Goal: Transaction & Acquisition: Download file/media

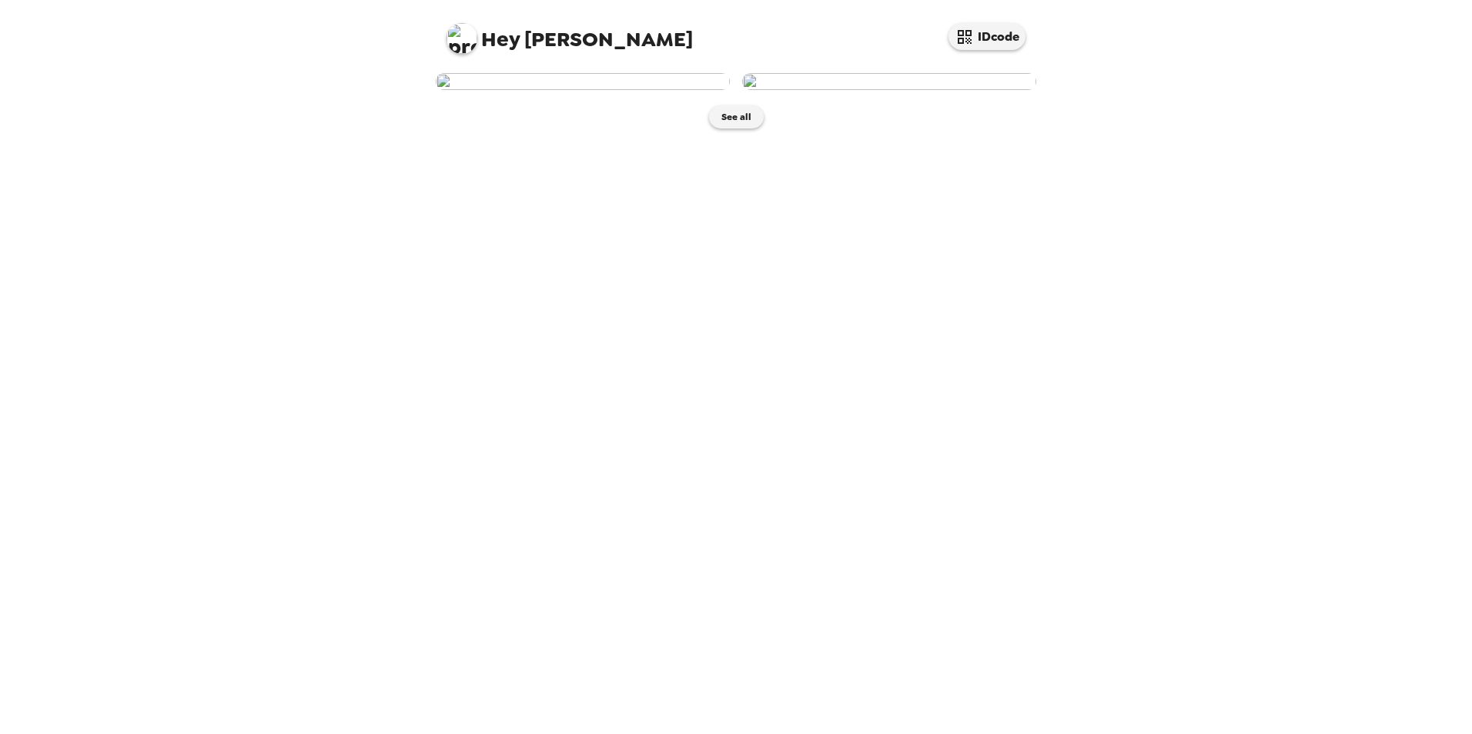
click at [635, 90] on img at bounding box center [583, 81] width 294 height 17
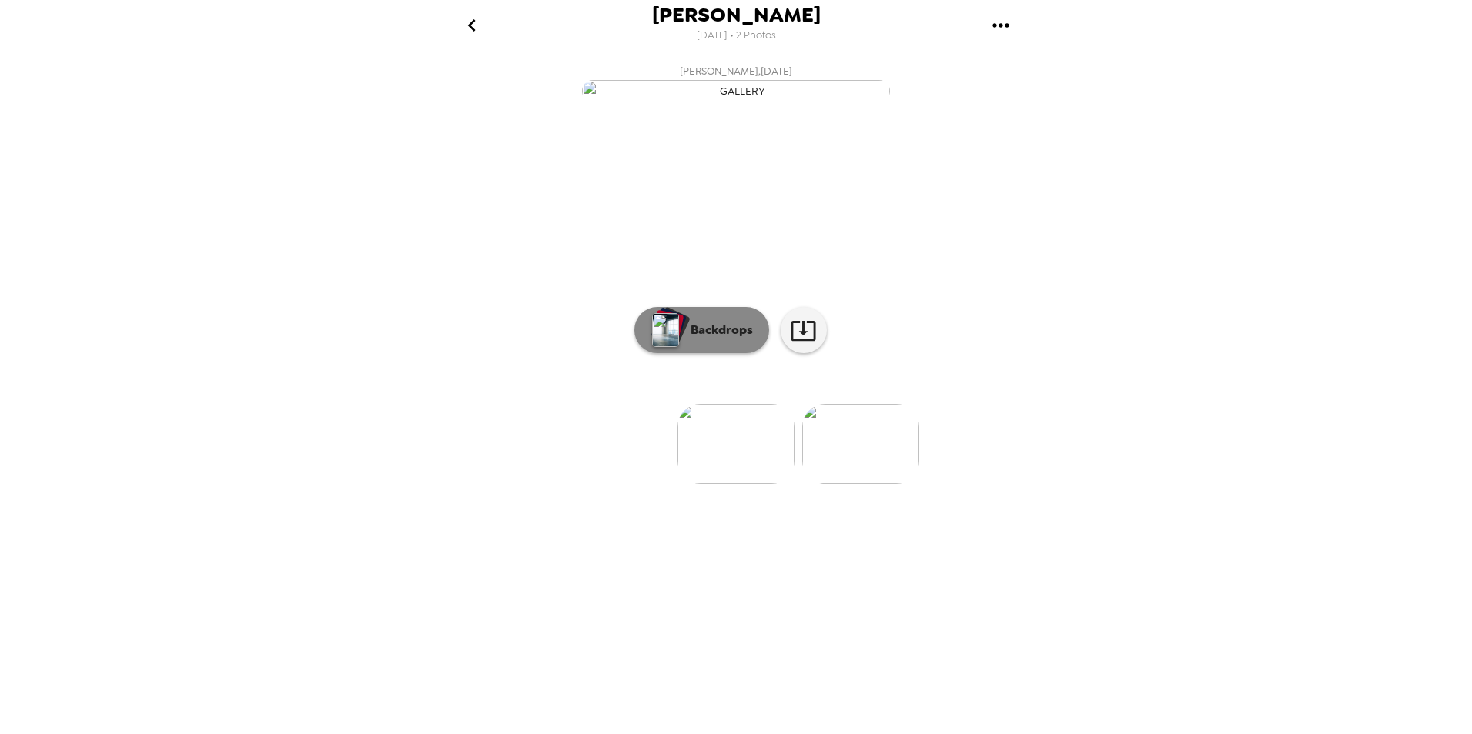
click at [723, 339] on p "Backdrops" at bounding box center [718, 330] width 70 height 18
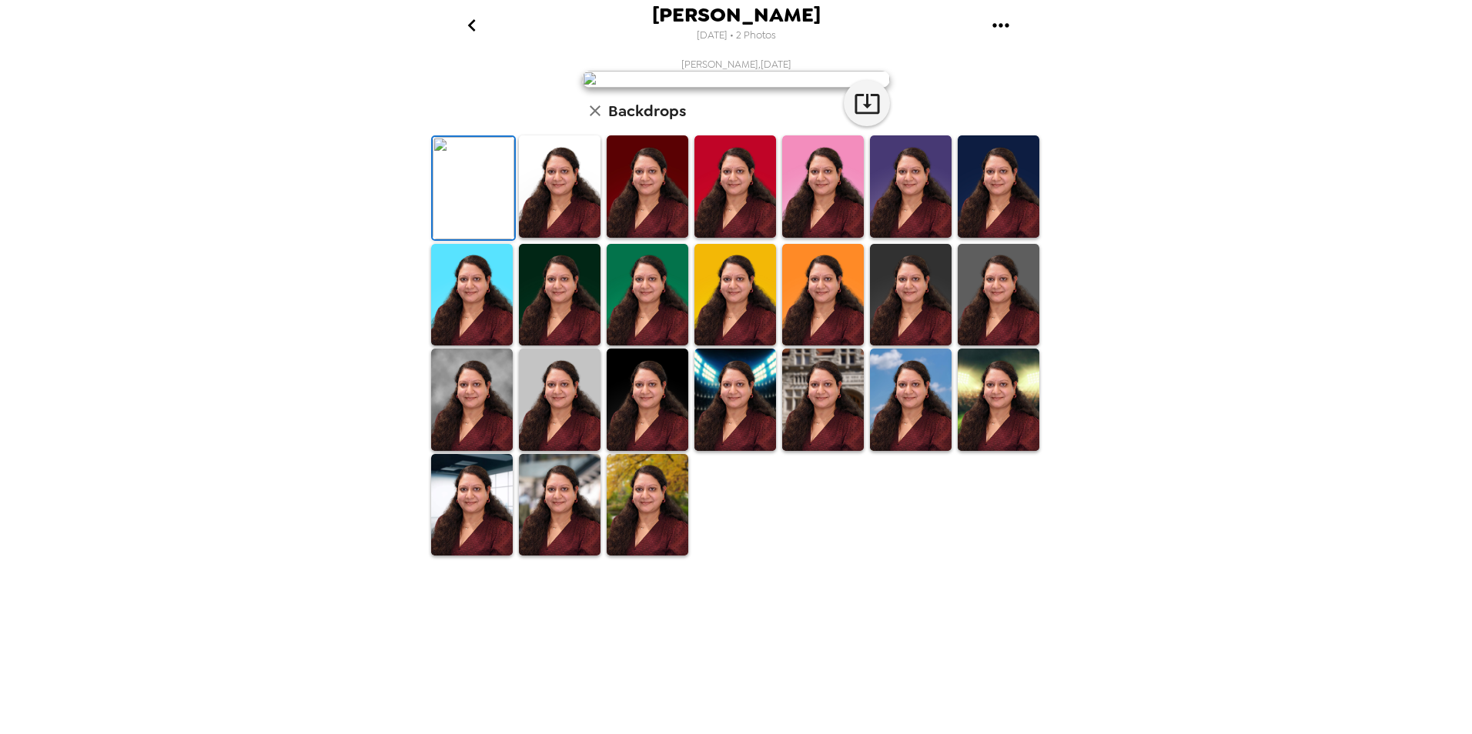
scroll to position [37, 0]
click at [562, 238] on img at bounding box center [560, 186] width 82 height 102
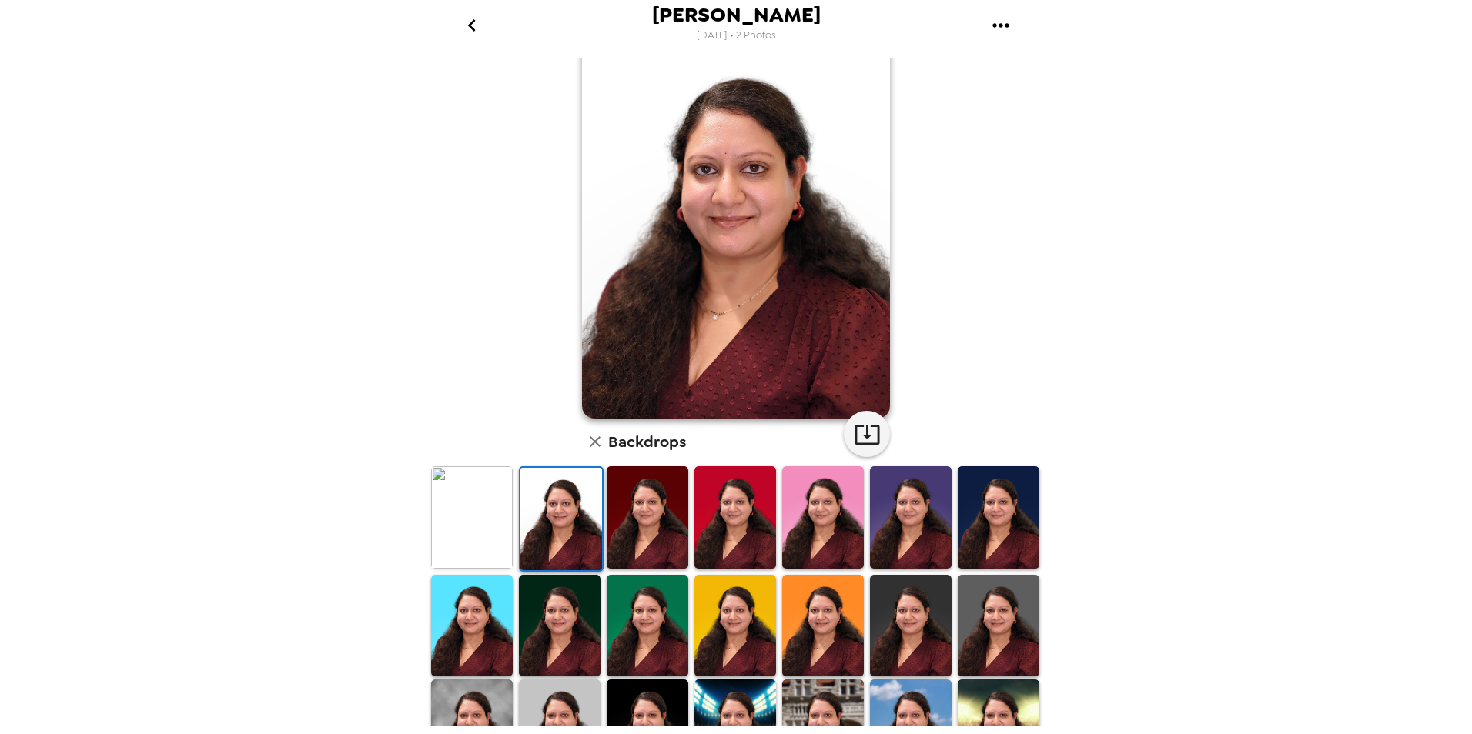
click at [663, 511] on img at bounding box center [648, 517] width 82 height 102
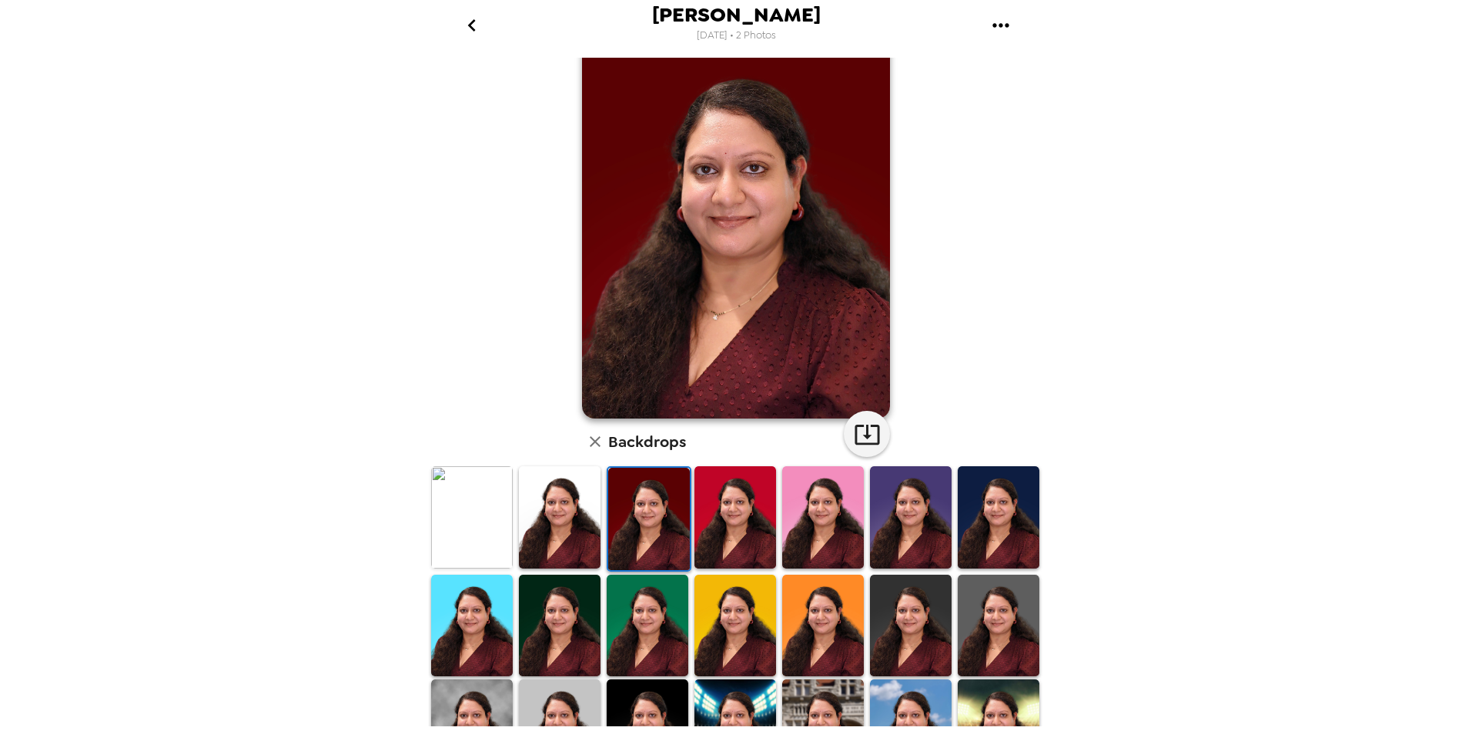
click at [709, 525] on img at bounding box center [735, 517] width 82 height 102
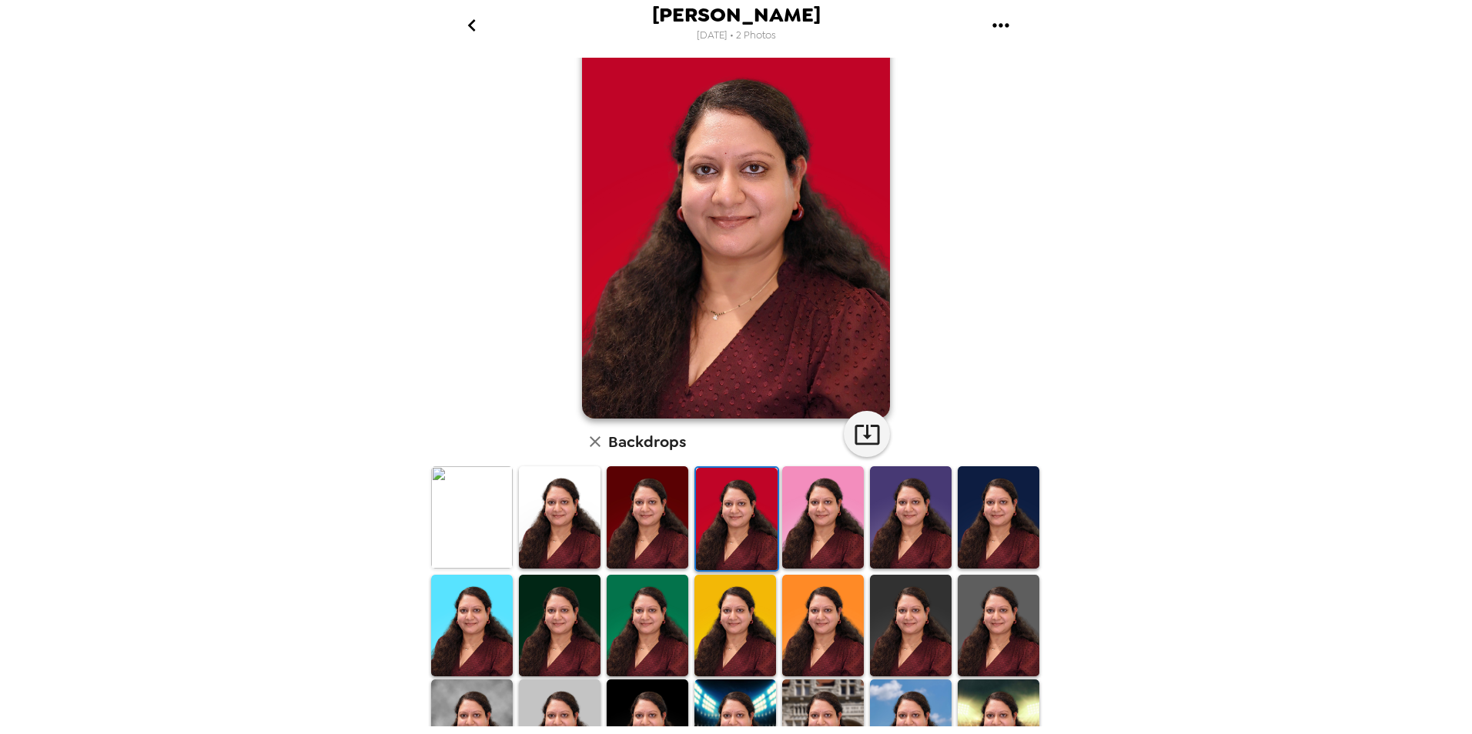
click at [800, 536] on img at bounding box center [823, 517] width 82 height 102
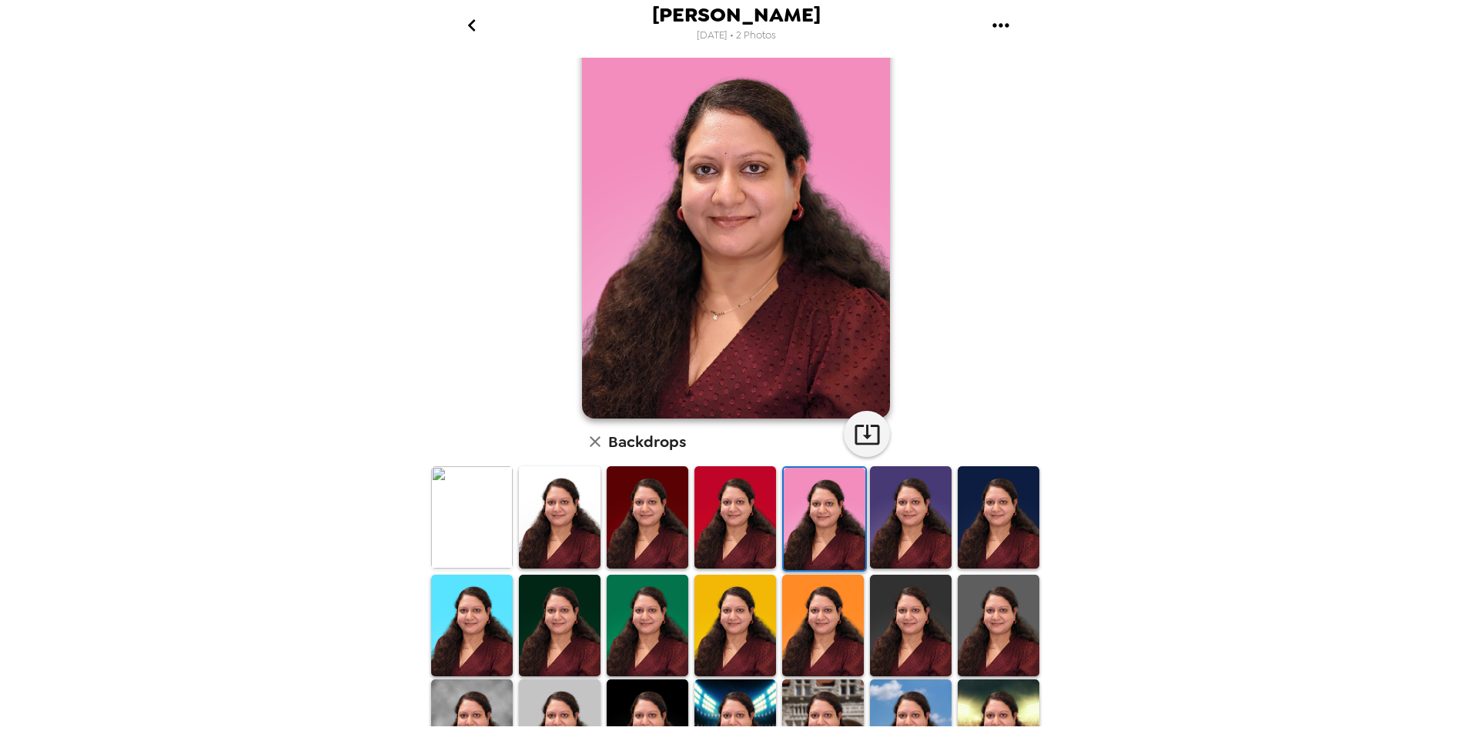
click at [888, 533] on img at bounding box center [911, 517] width 82 height 102
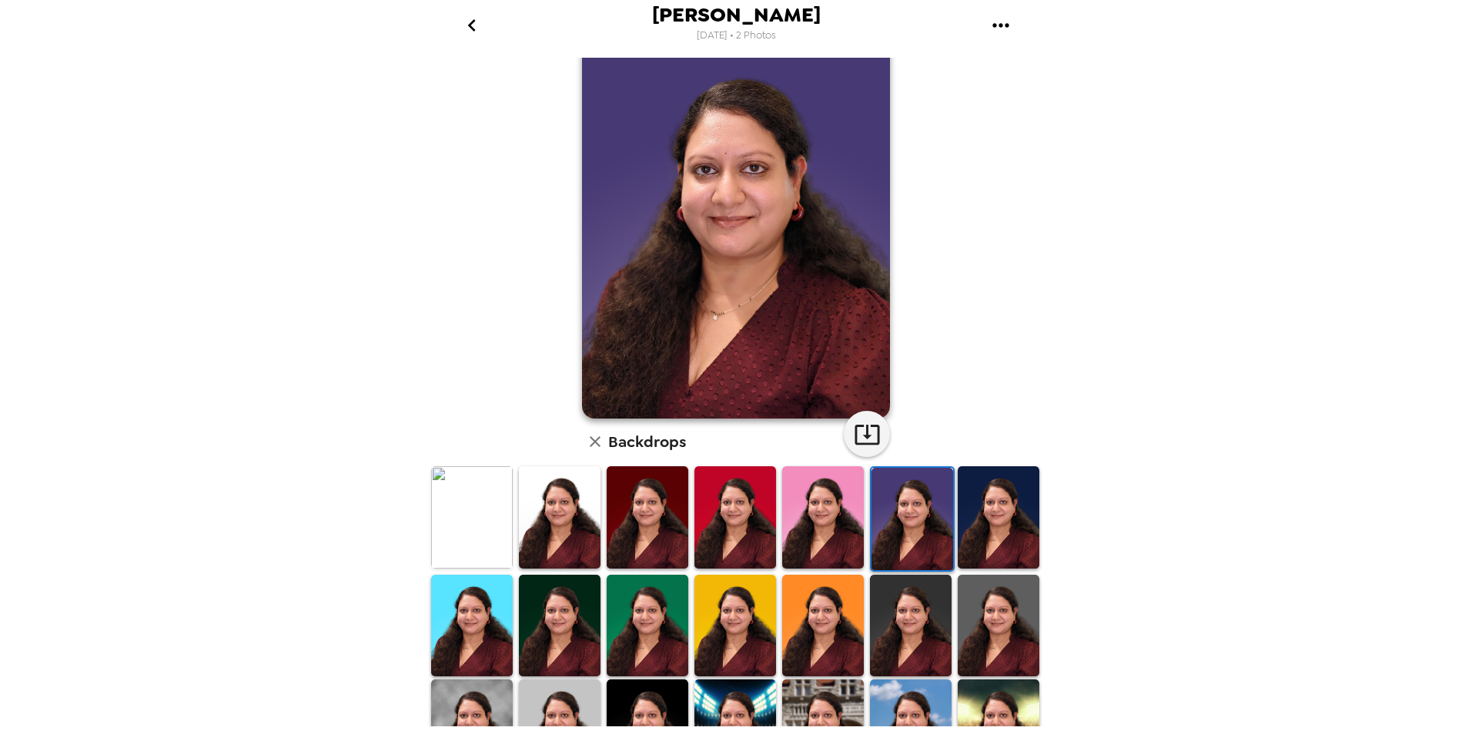
click at [978, 533] on img at bounding box center [999, 517] width 82 height 102
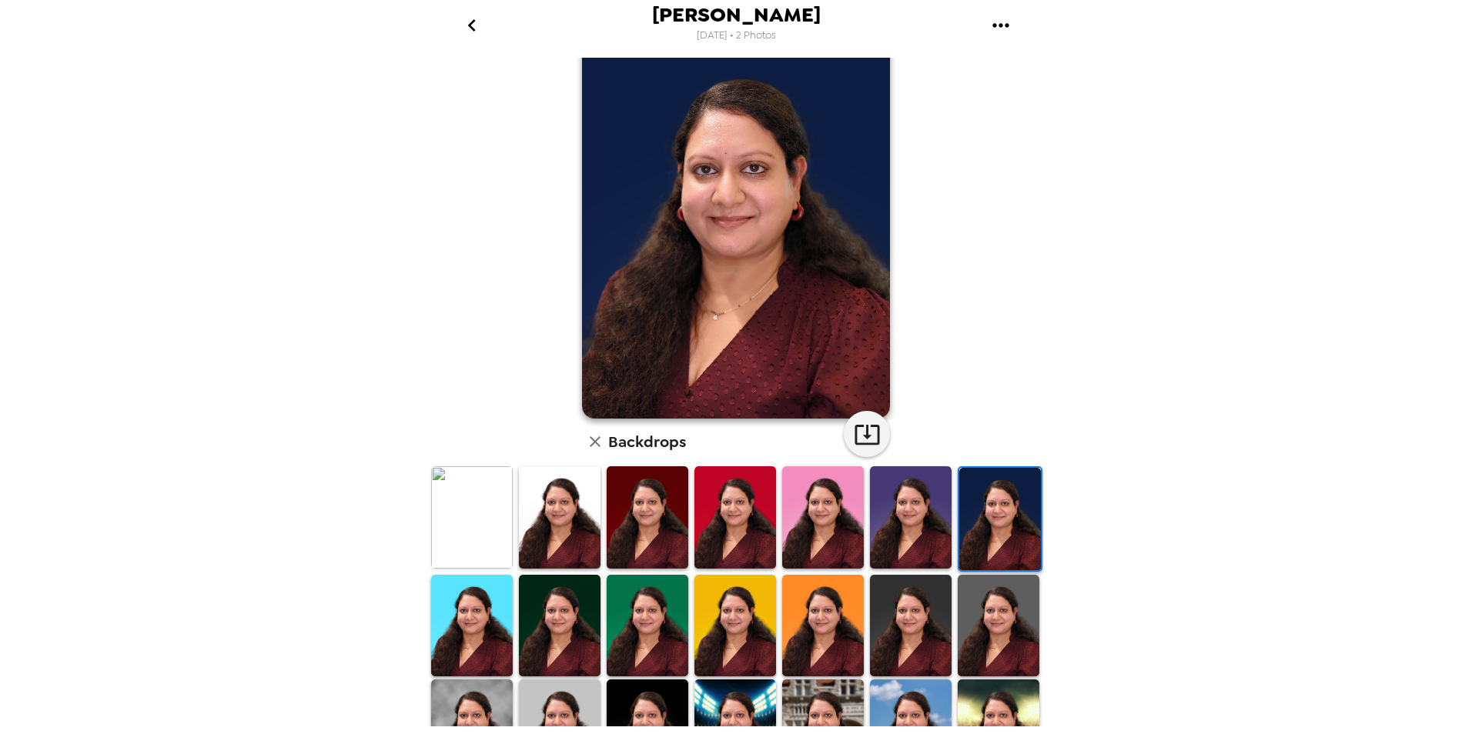
click at [904, 534] on img at bounding box center [911, 517] width 82 height 102
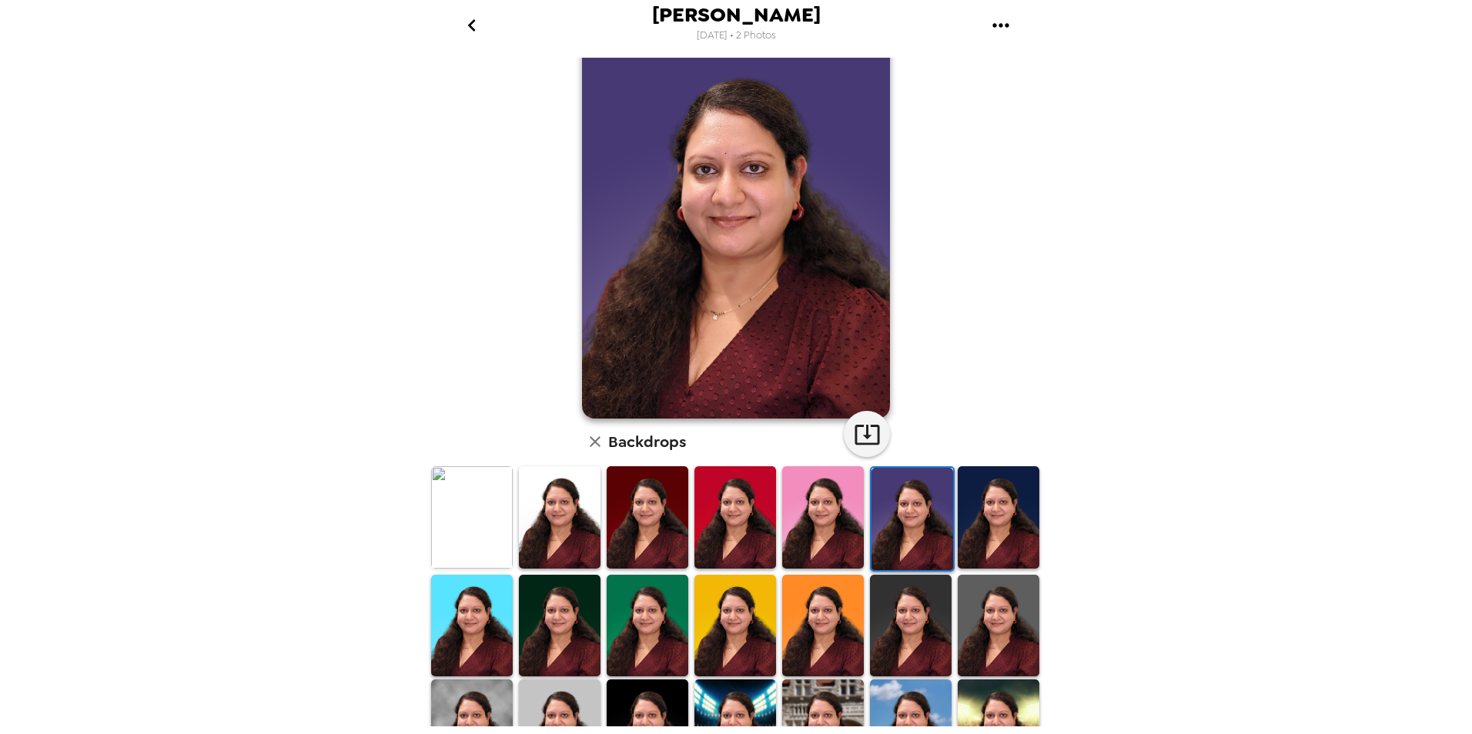
click at [971, 516] on img at bounding box center [999, 517] width 82 height 102
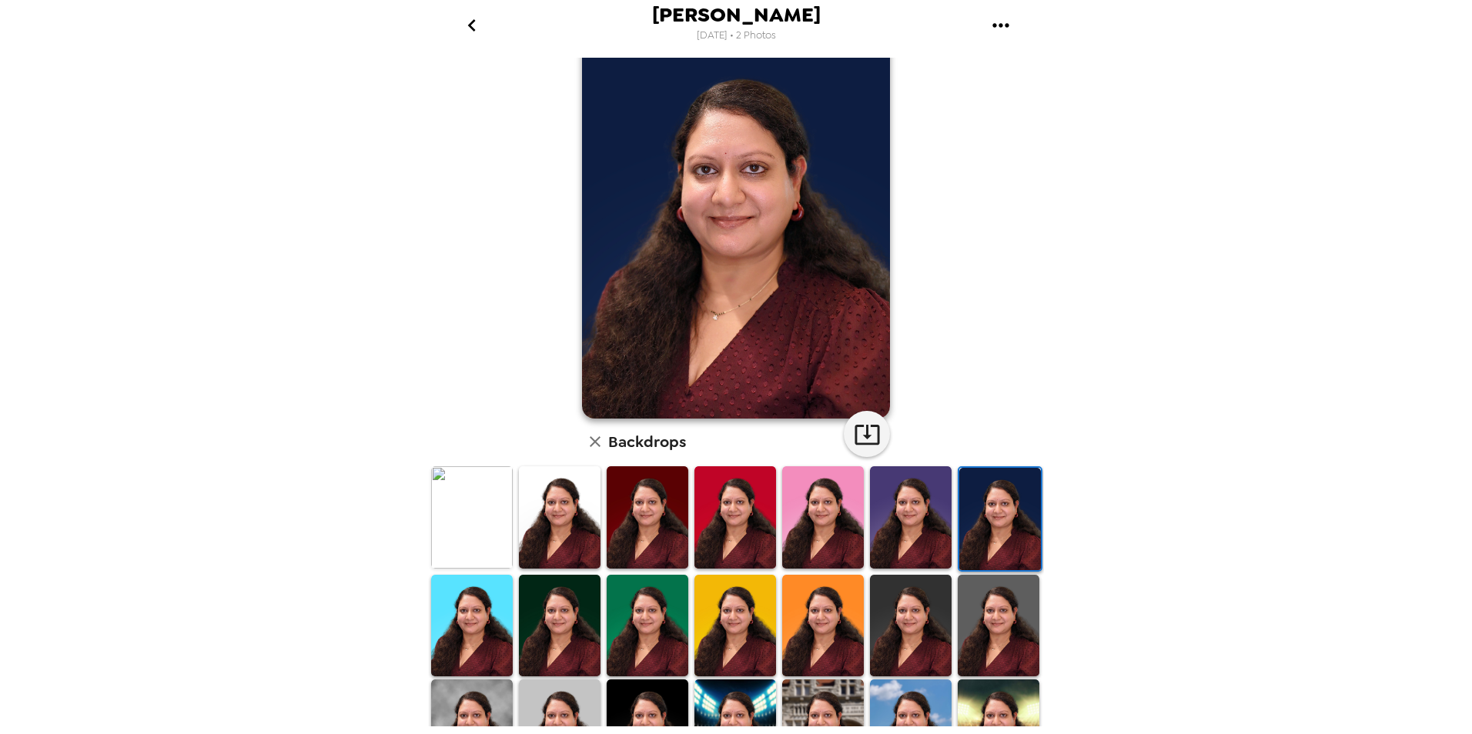
click at [476, 616] on img at bounding box center [472, 626] width 82 height 102
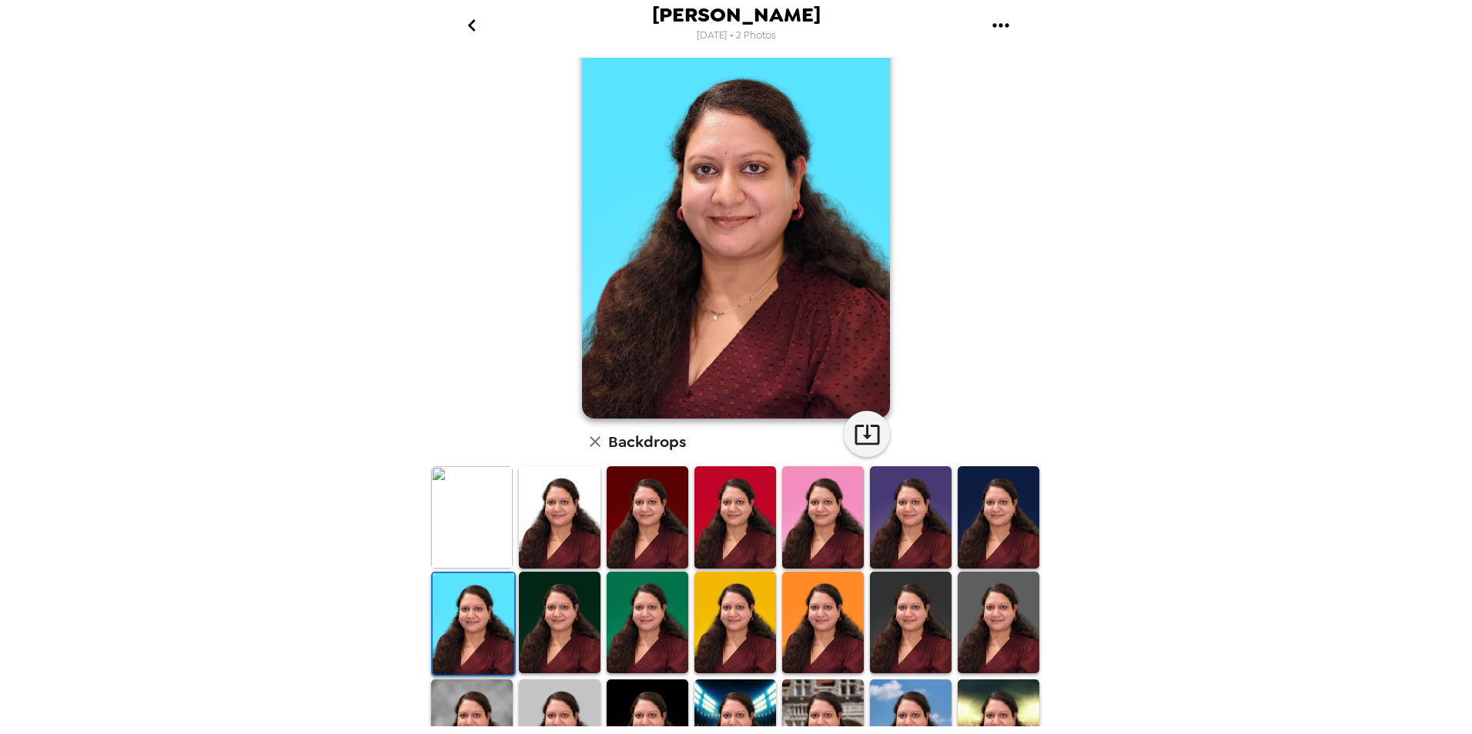
click at [549, 622] on img at bounding box center [560, 623] width 82 height 102
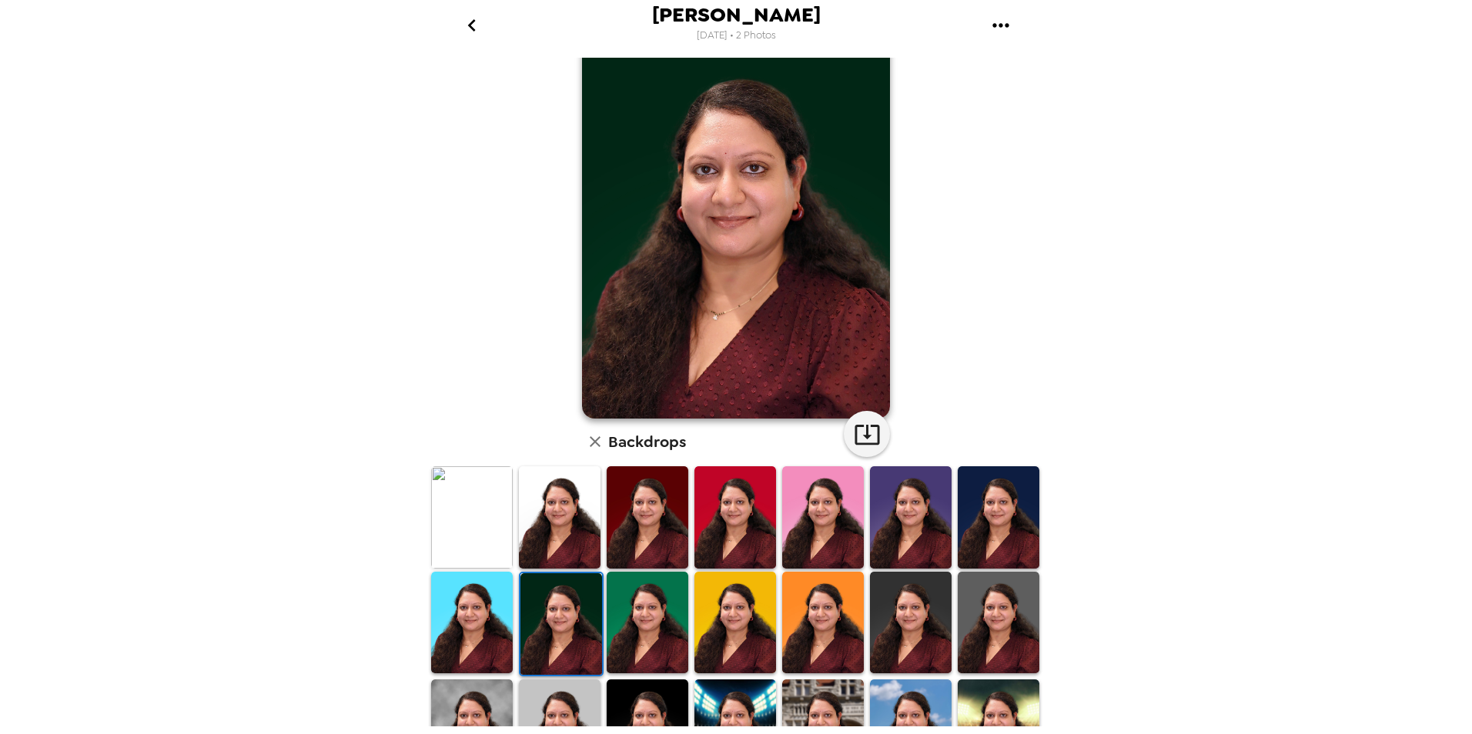
click at [645, 627] on img at bounding box center [648, 623] width 82 height 102
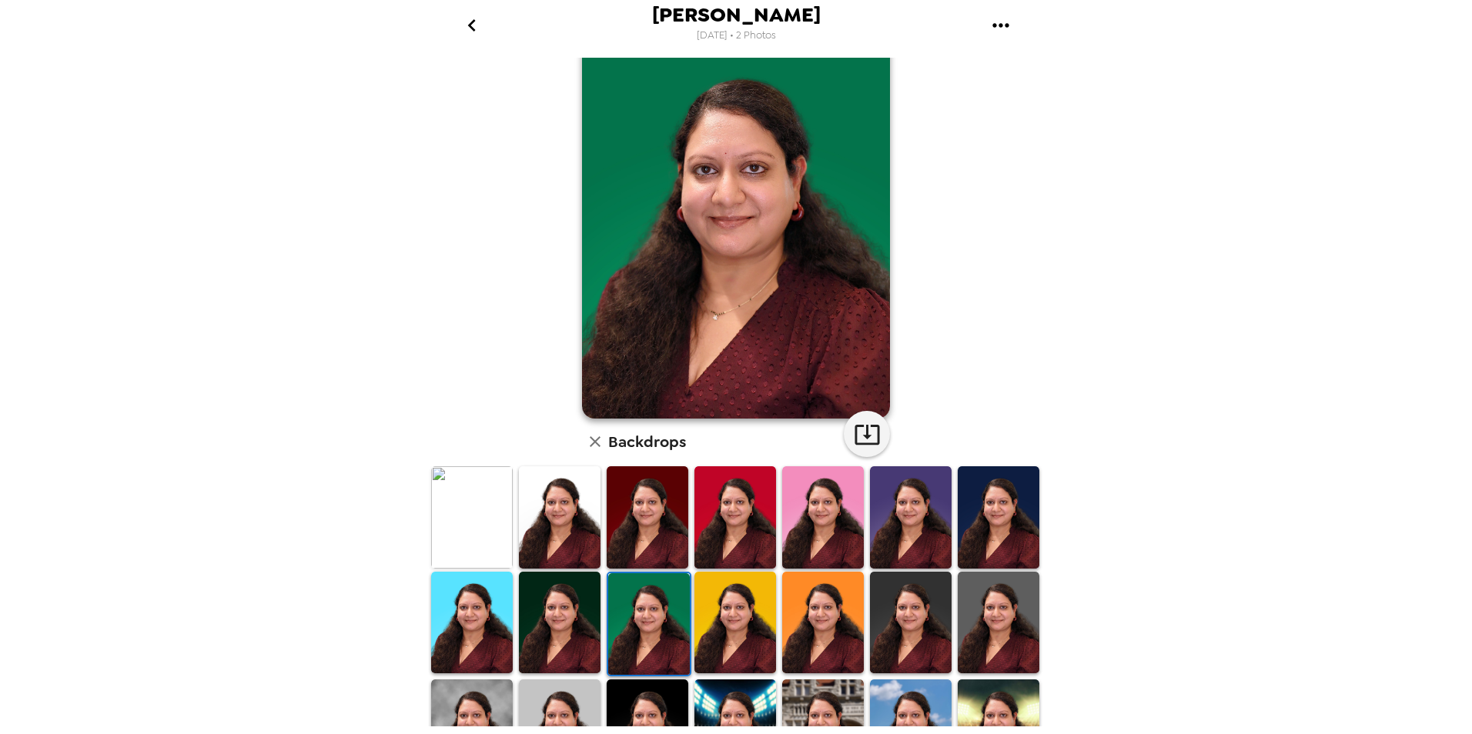
click at [719, 636] on img at bounding box center [735, 623] width 82 height 102
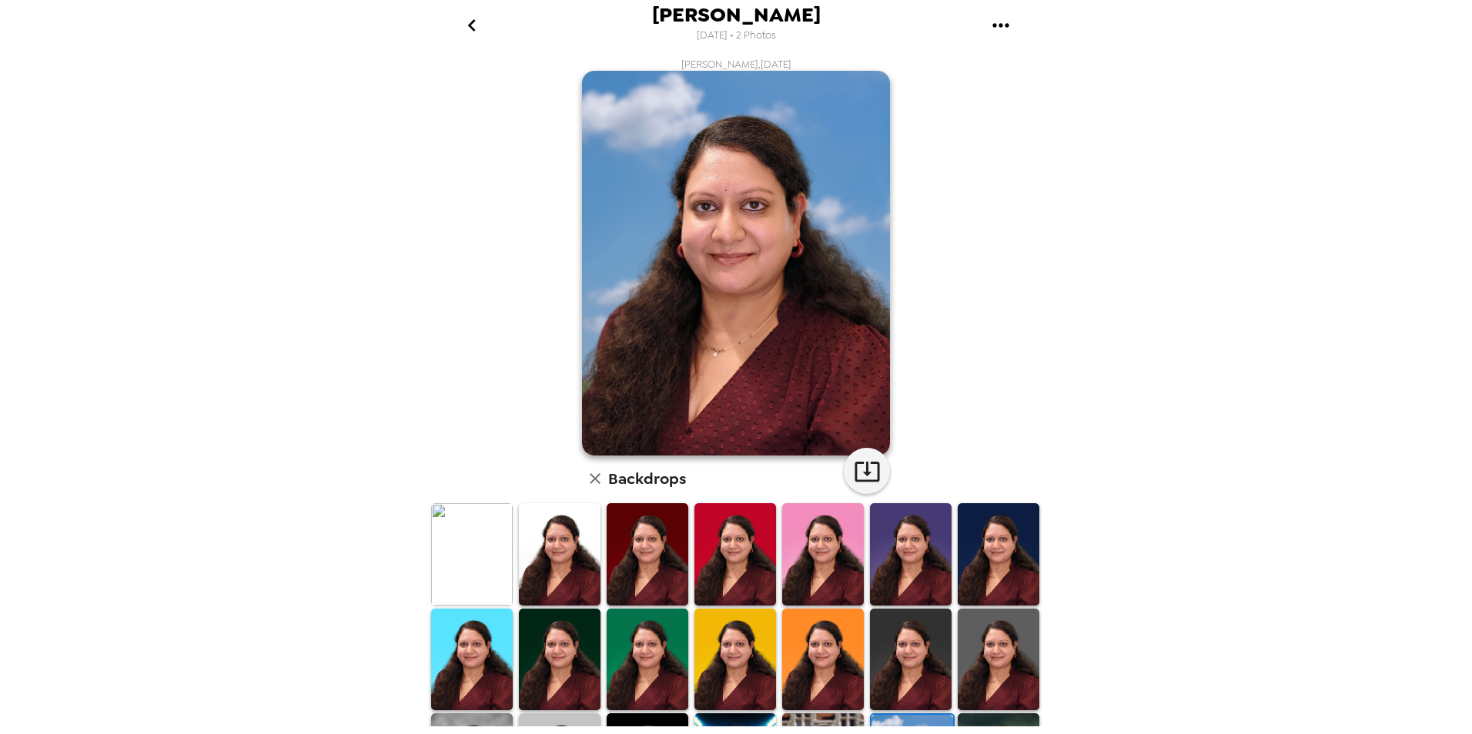
scroll to position [113, 0]
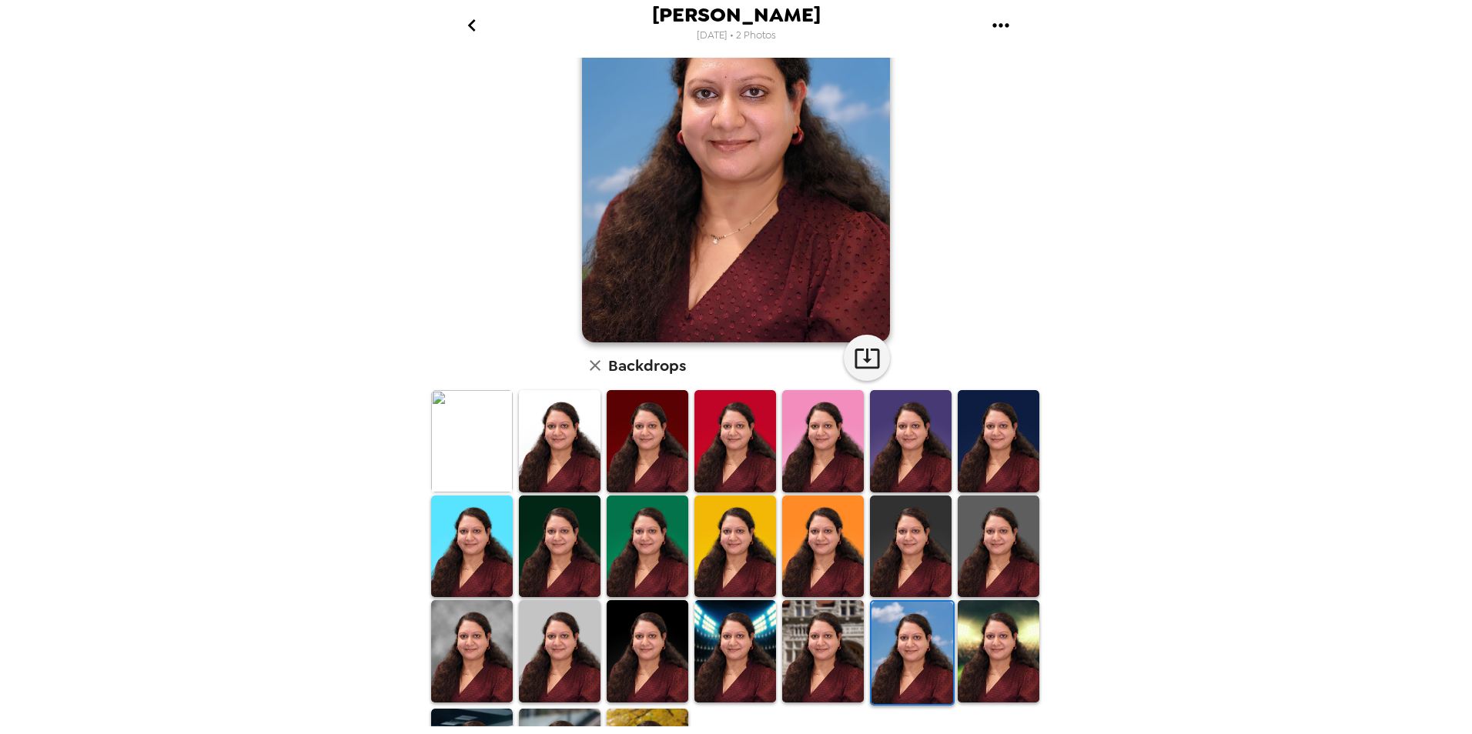
click at [958, 641] on img at bounding box center [999, 651] width 82 height 102
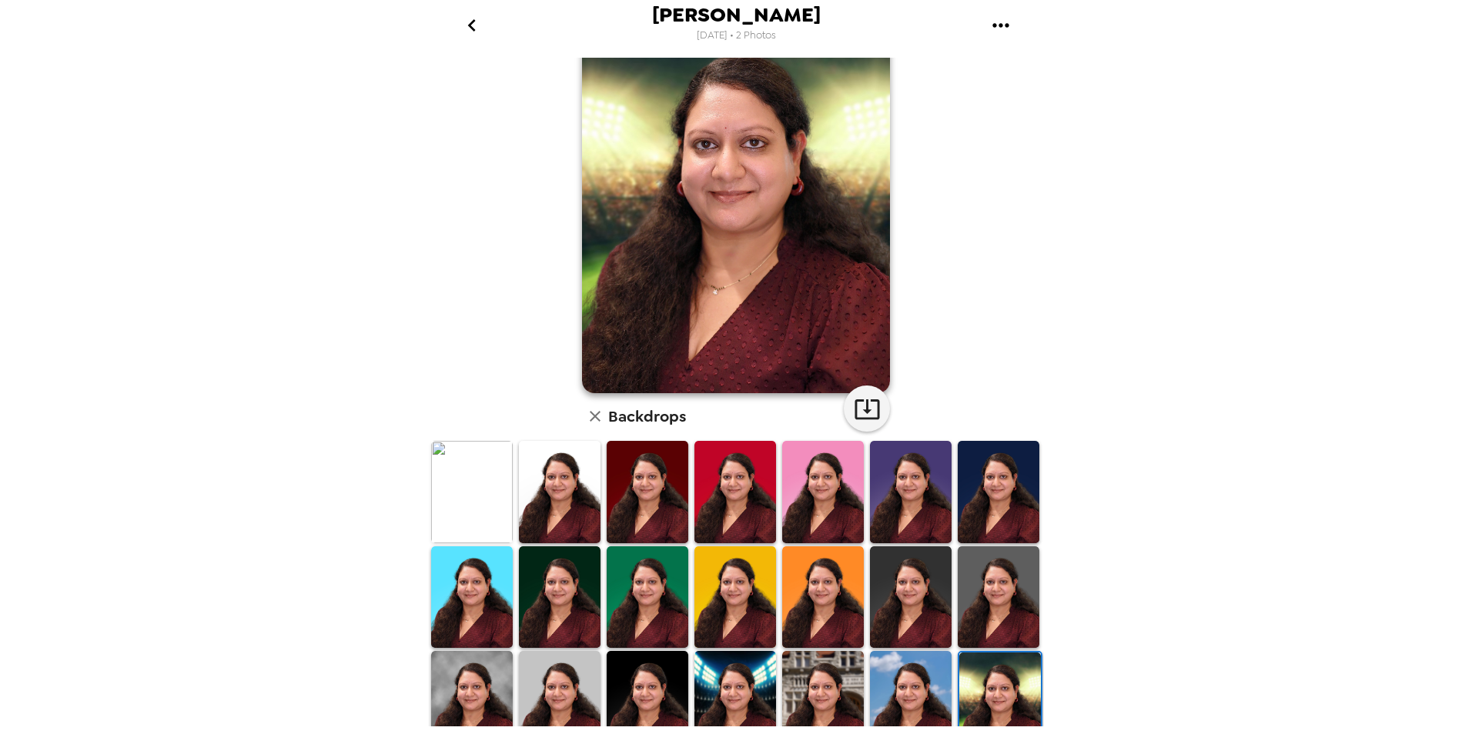
scroll to position [190, 0]
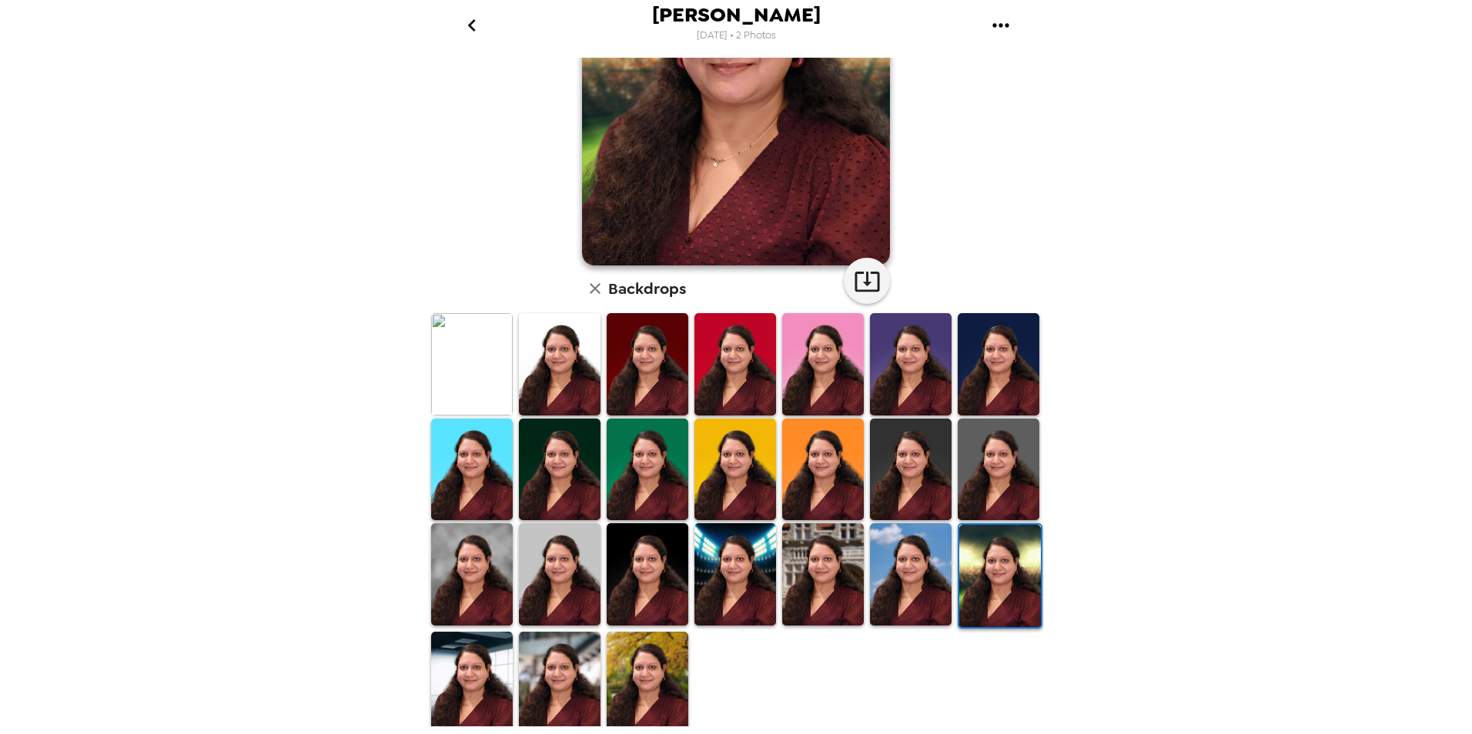
click at [486, 690] on img at bounding box center [472, 683] width 82 height 102
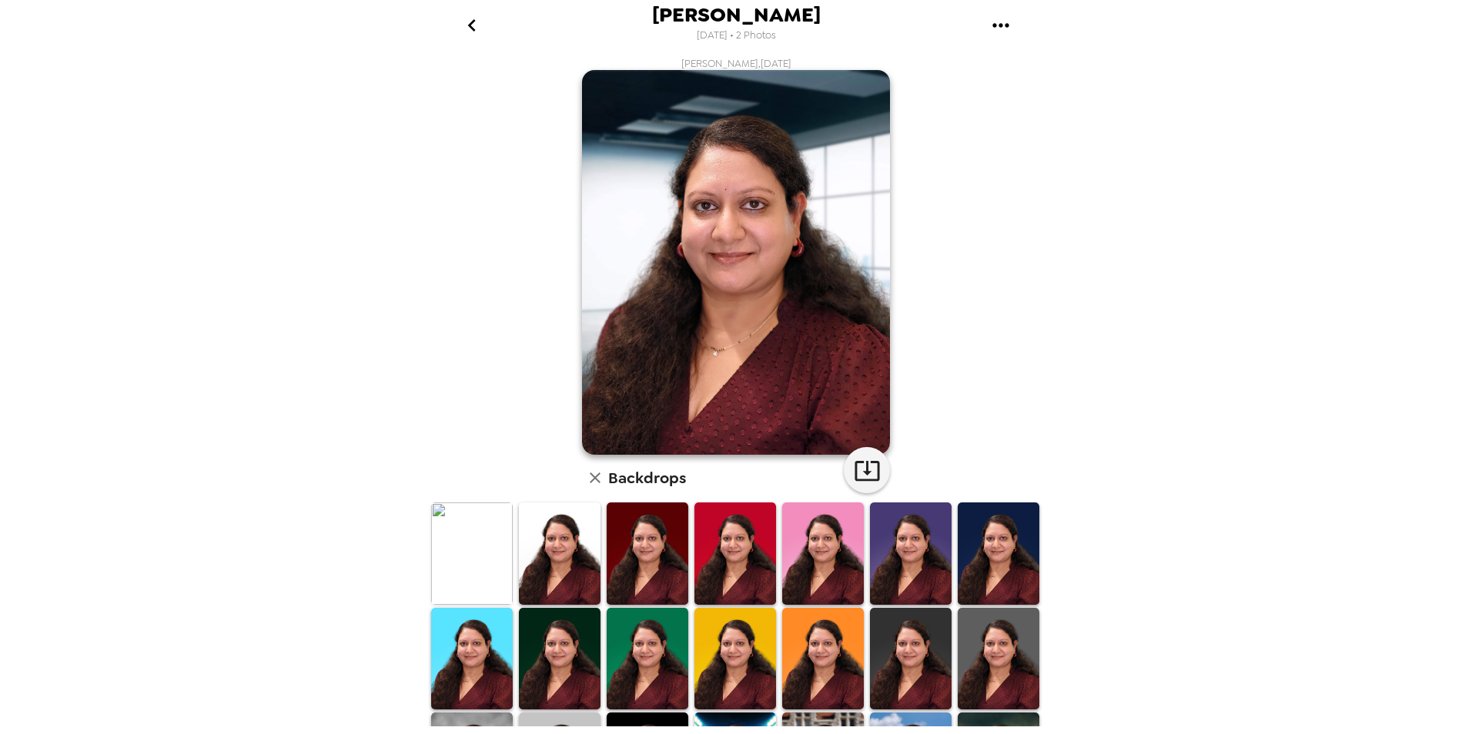
scroll to position [0, 0]
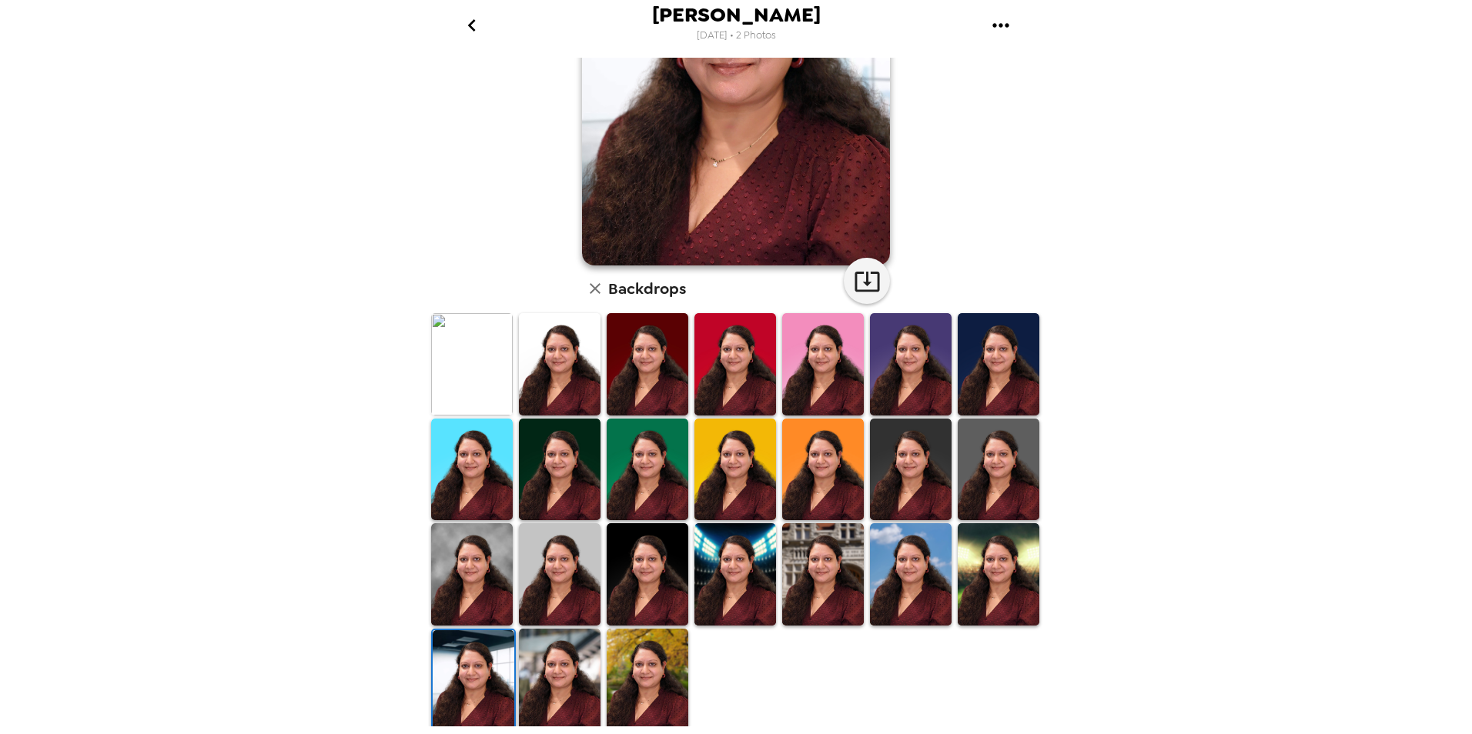
drag, startPoint x: 553, startPoint y: 684, endPoint x: 563, endPoint y: 682, distance: 10.3
click at [553, 684] on img at bounding box center [560, 680] width 82 height 102
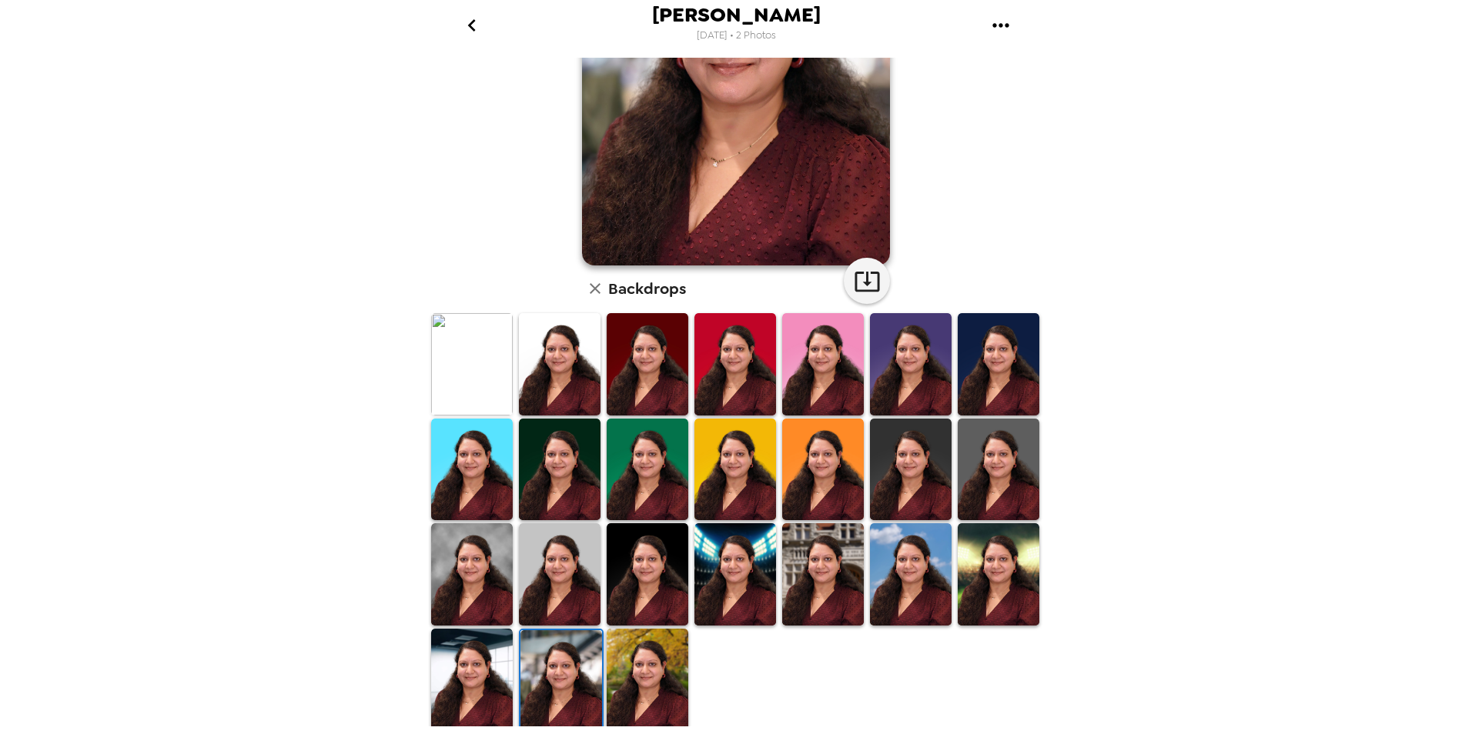
click at [649, 698] on img at bounding box center [648, 680] width 82 height 102
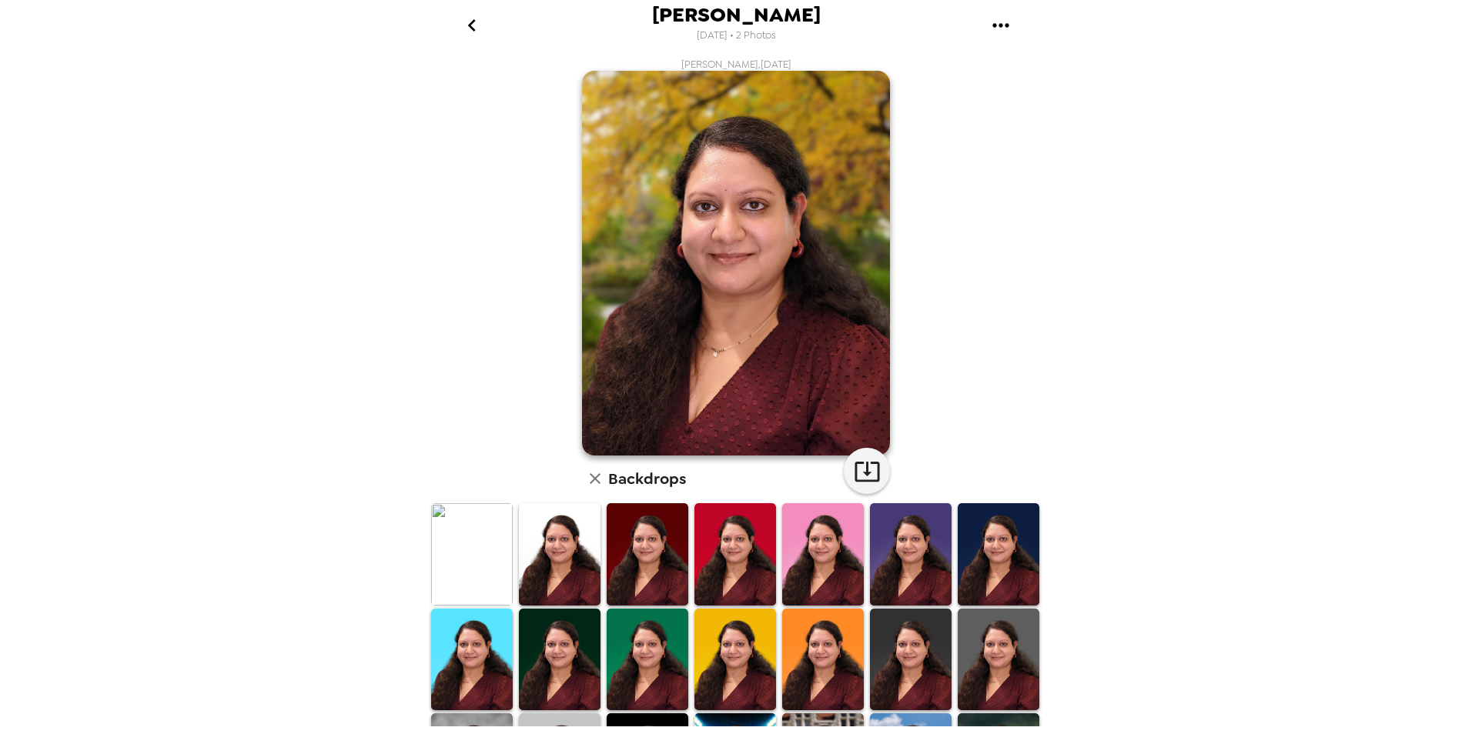
click at [1002, 30] on icon "gallery menu" at bounding box center [1000, 25] width 25 height 25
click at [1041, 65] on span "Download all photos" at bounding box center [1073, 70] width 117 height 18
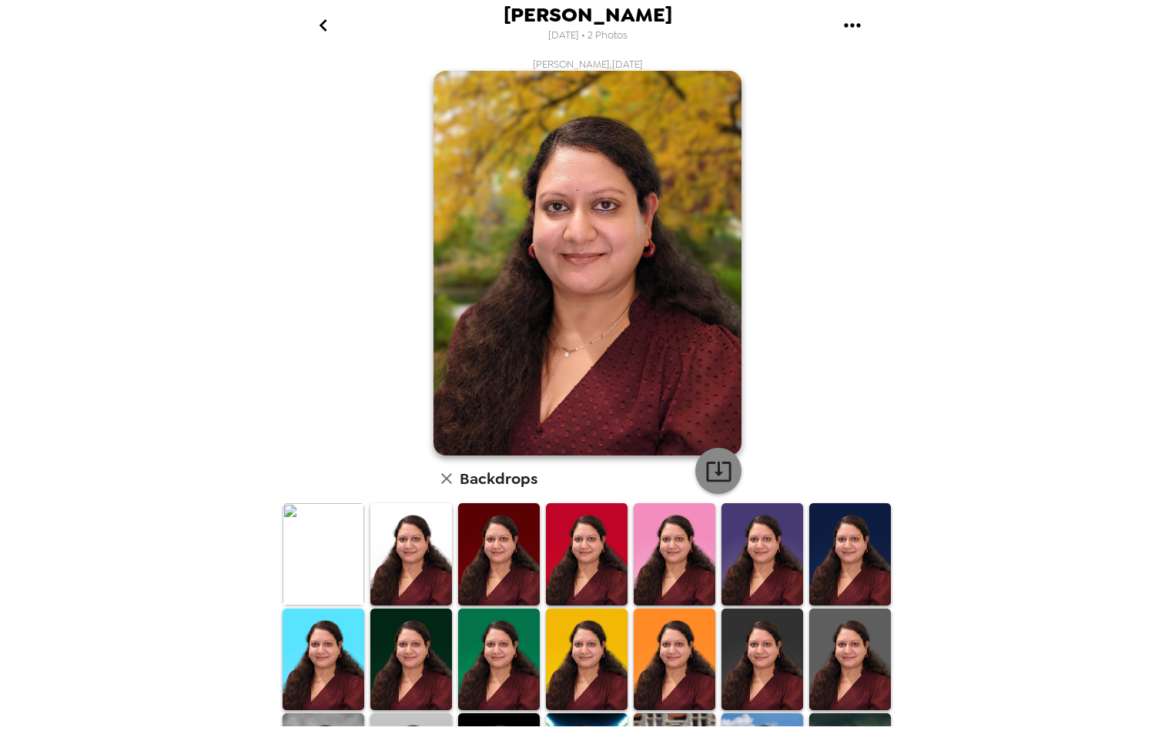
click at [695, 470] on button "button" at bounding box center [718, 471] width 46 height 46
click at [734, 544] on img at bounding box center [762, 554] width 82 height 102
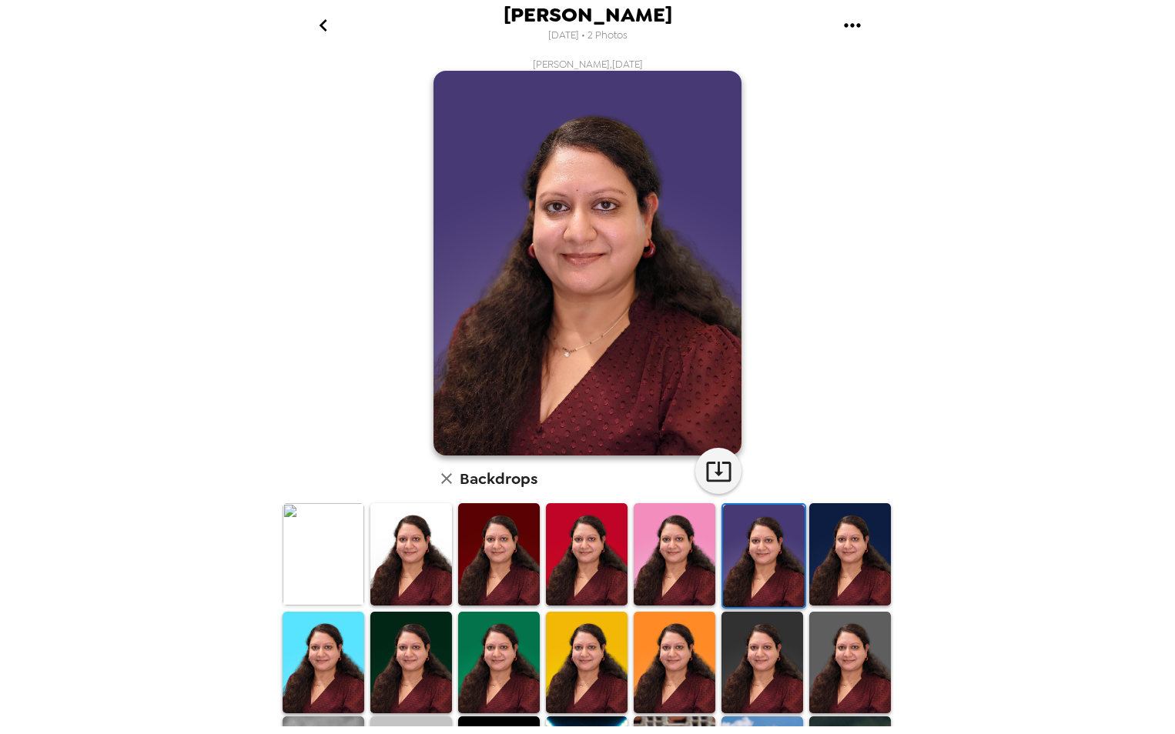
click at [755, 667] on img at bounding box center [762, 663] width 82 height 102
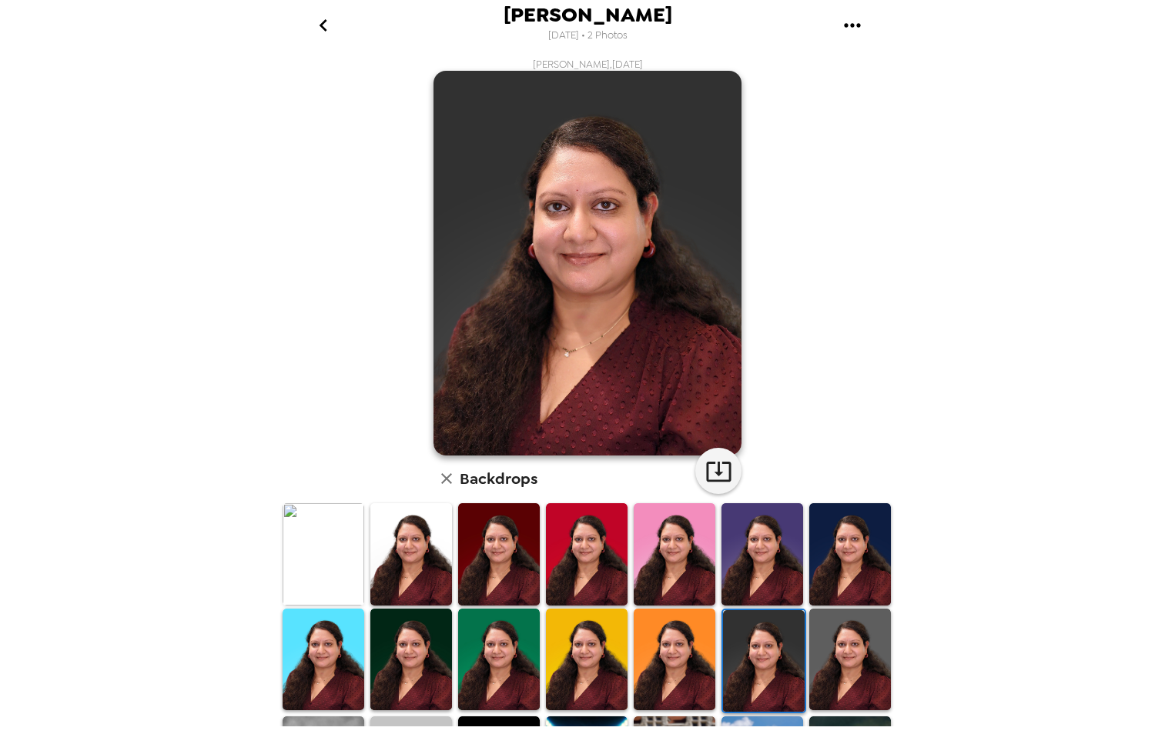
click at [857, 653] on img at bounding box center [850, 660] width 82 height 102
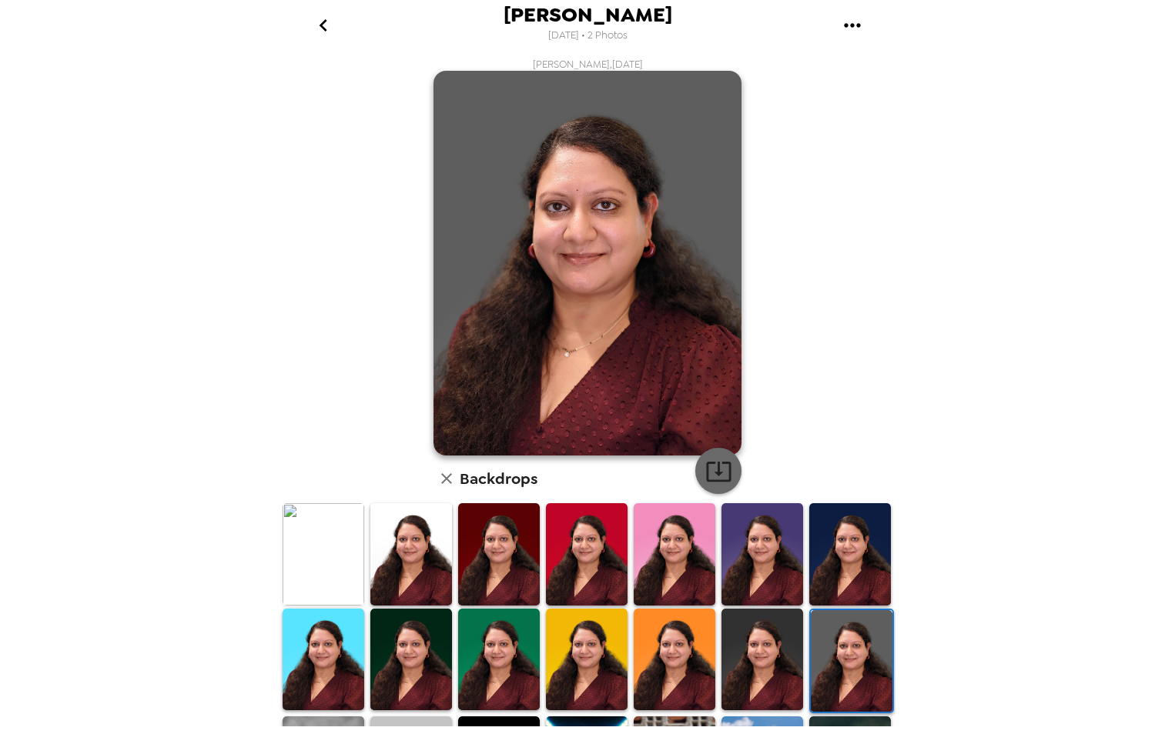
click at [718, 463] on icon "button" at bounding box center [718, 472] width 25 height 20
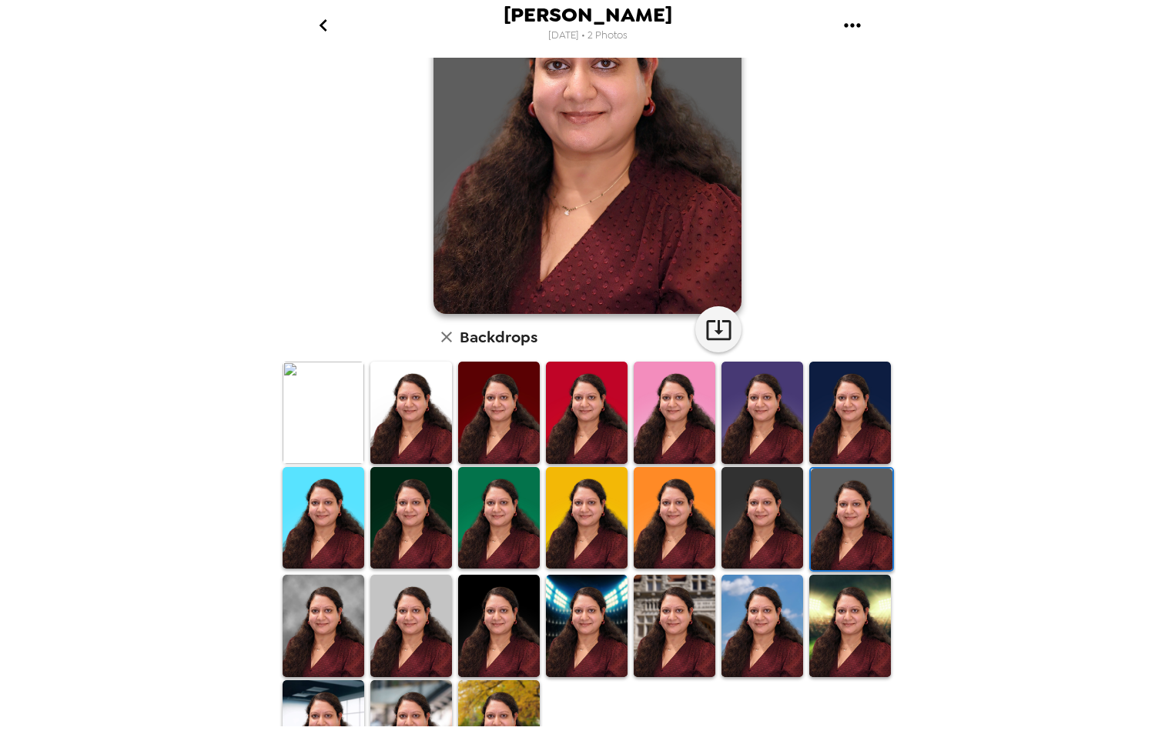
scroll to position [154, 0]
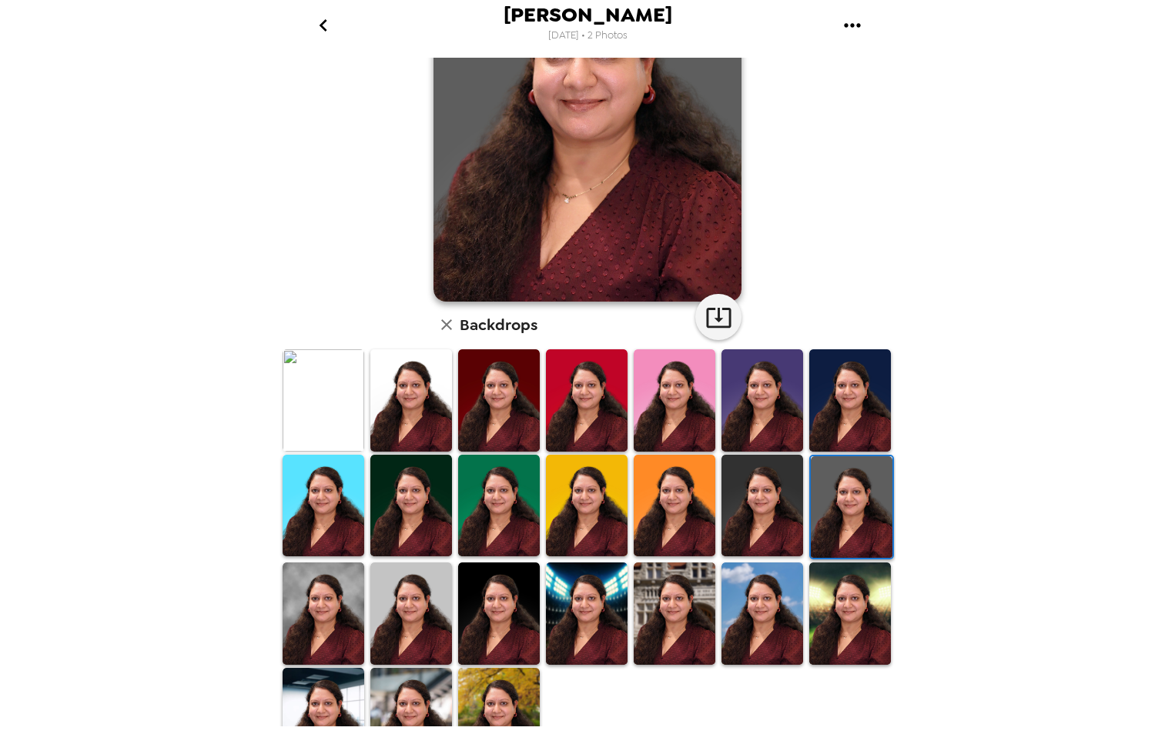
click at [424, 490] on img at bounding box center [411, 506] width 82 height 102
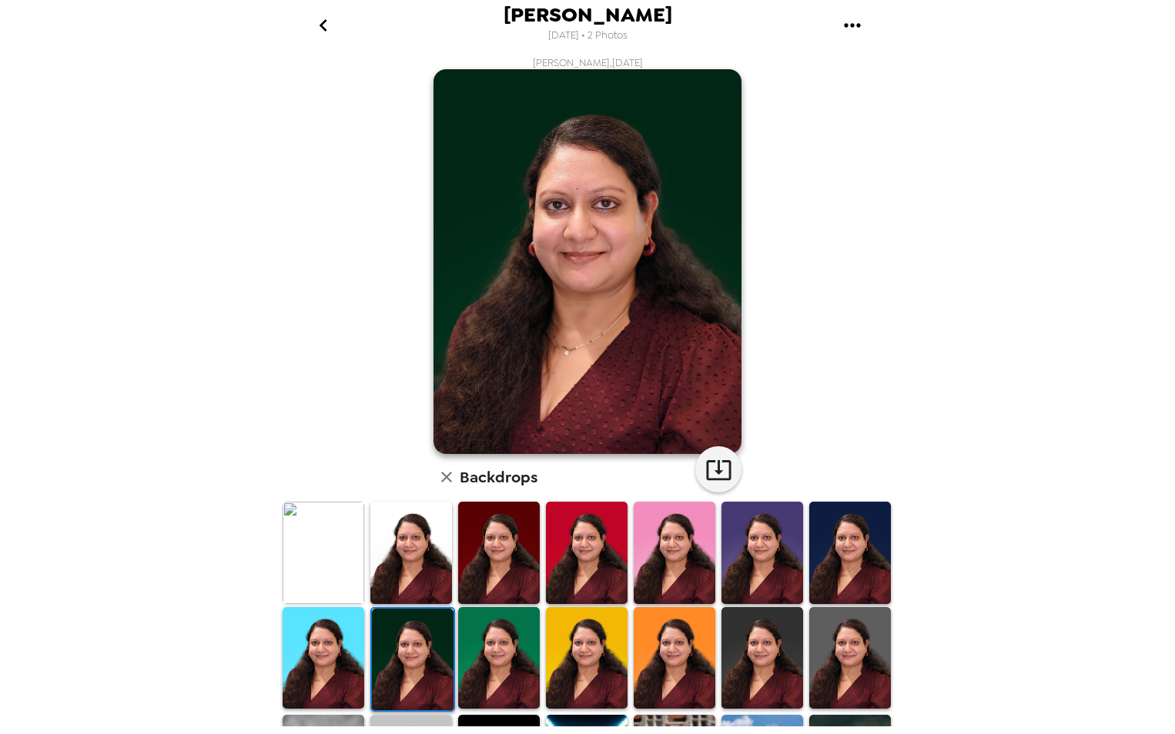
scroll to position [0, 0]
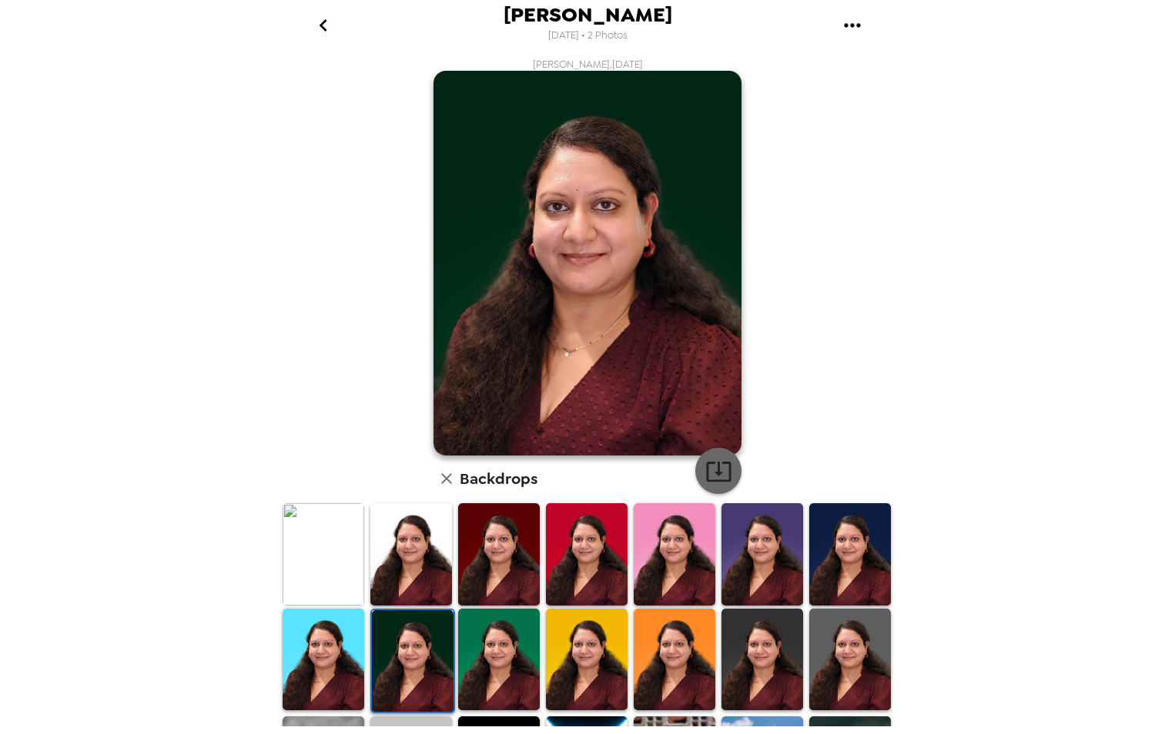
click at [723, 476] on icon "button" at bounding box center [718, 471] width 27 height 27
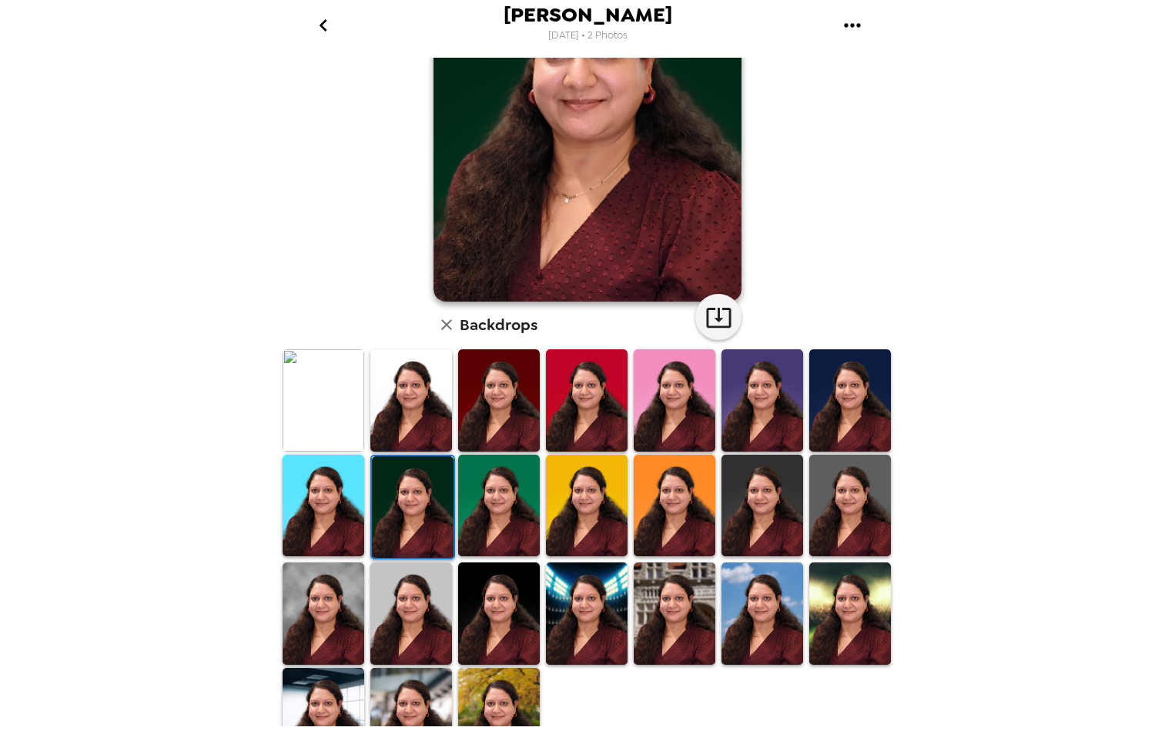
scroll to position [190, 0]
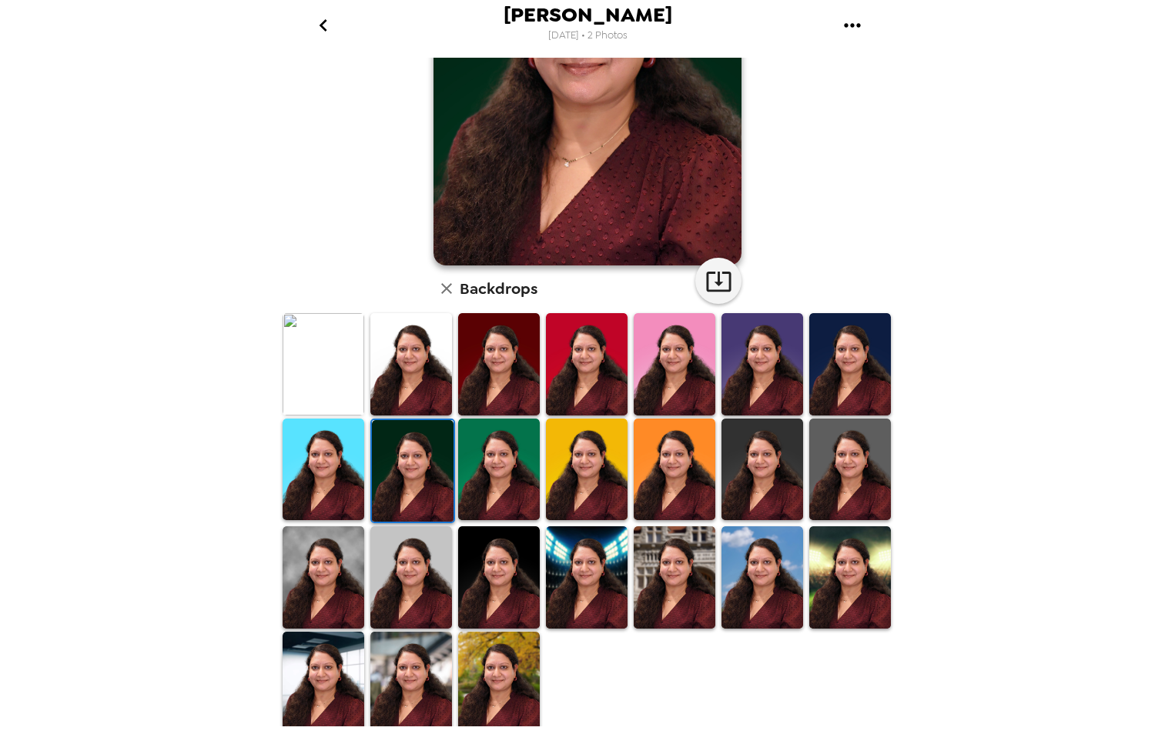
click at [758, 588] on img at bounding box center [762, 577] width 82 height 102
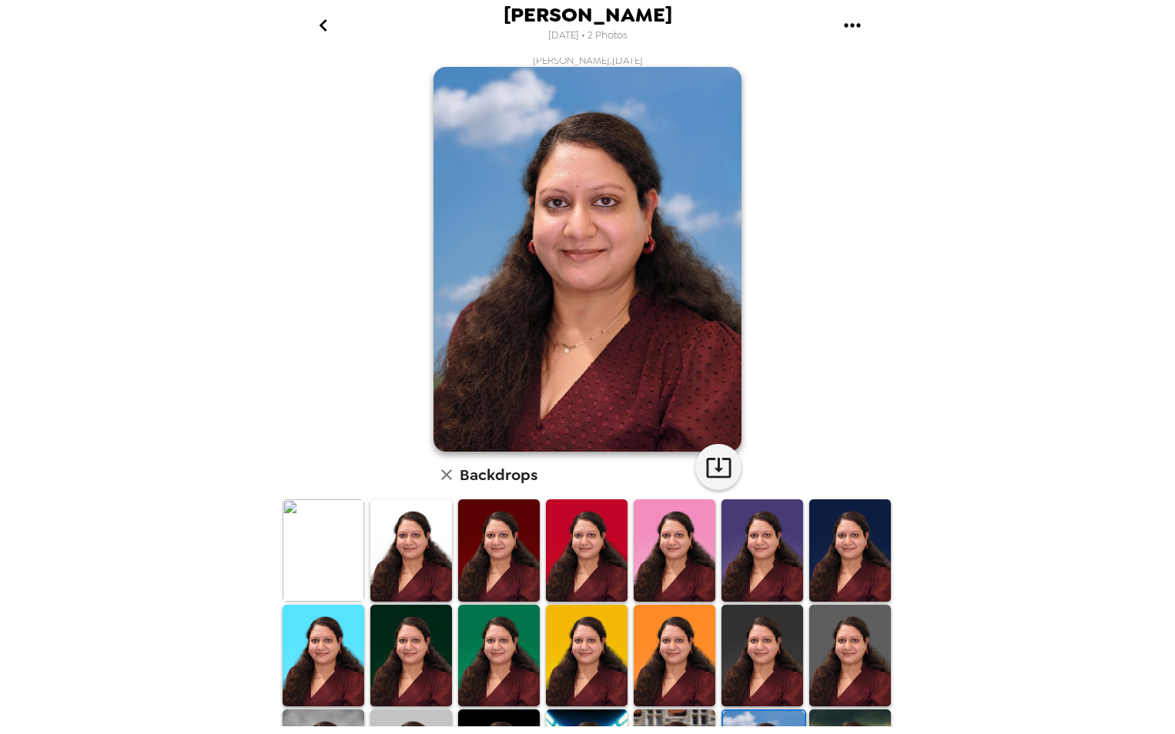
scroll to position [0, 0]
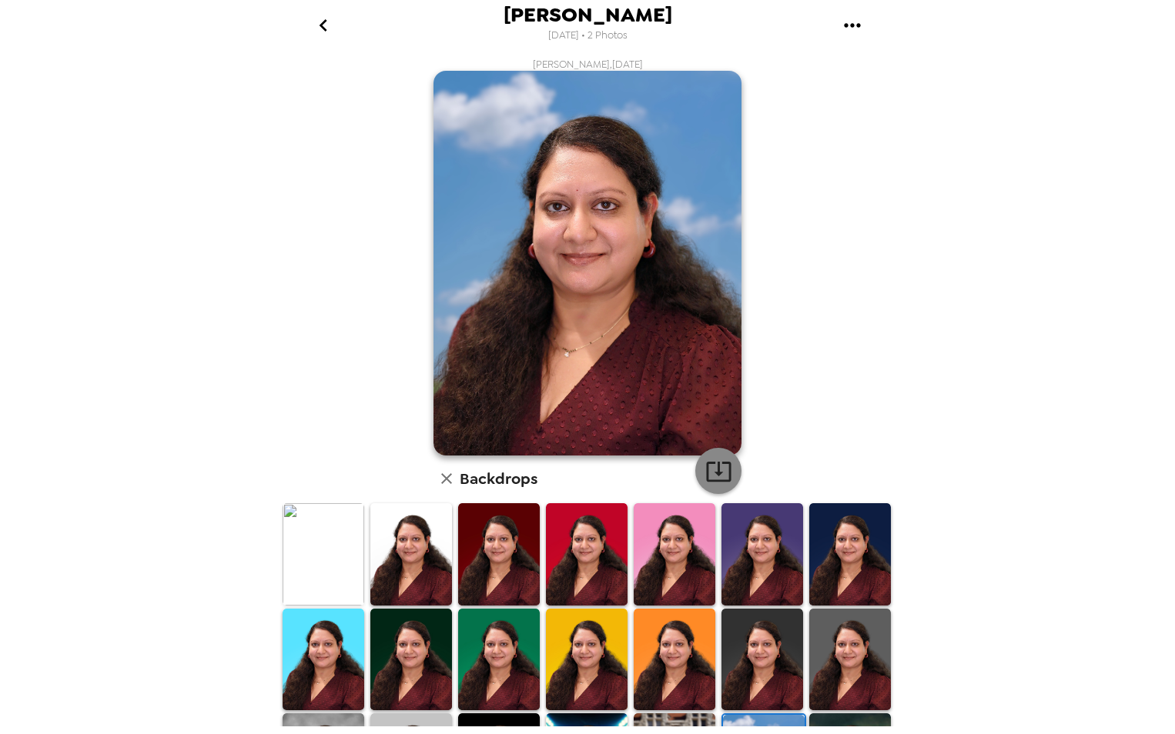
click at [713, 471] on icon "button" at bounding box center [718, 472] width 25 height 20
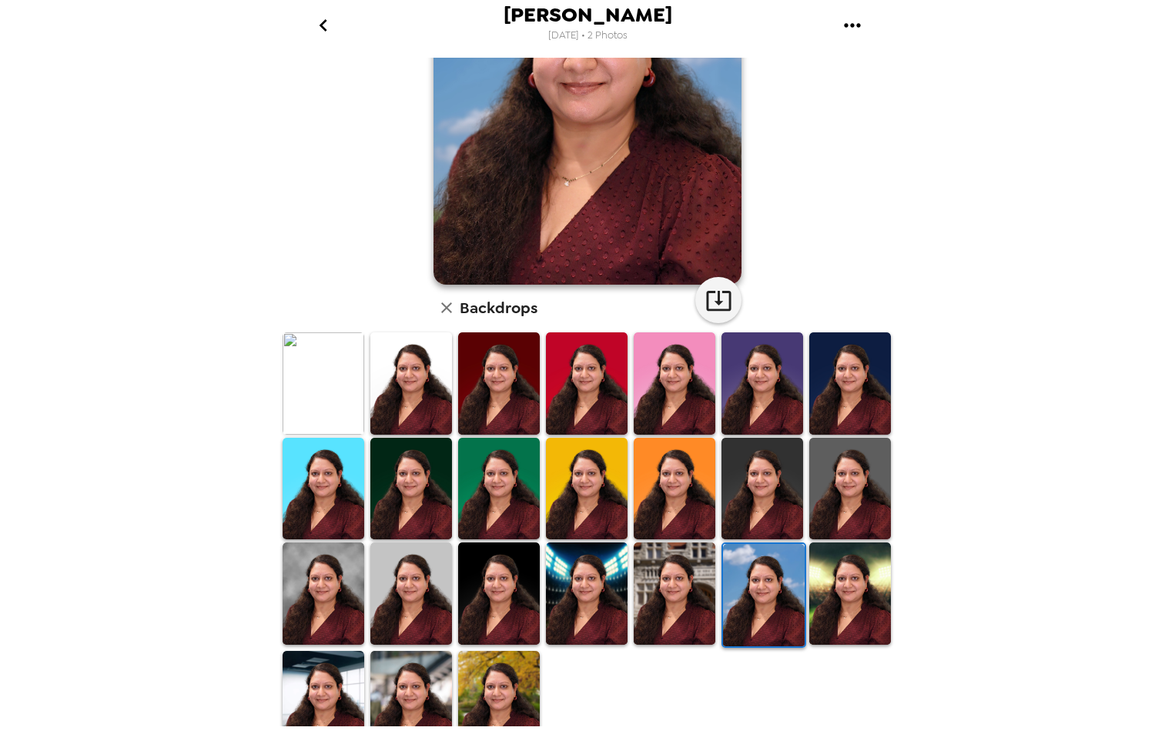
scroll to position [190, 0]
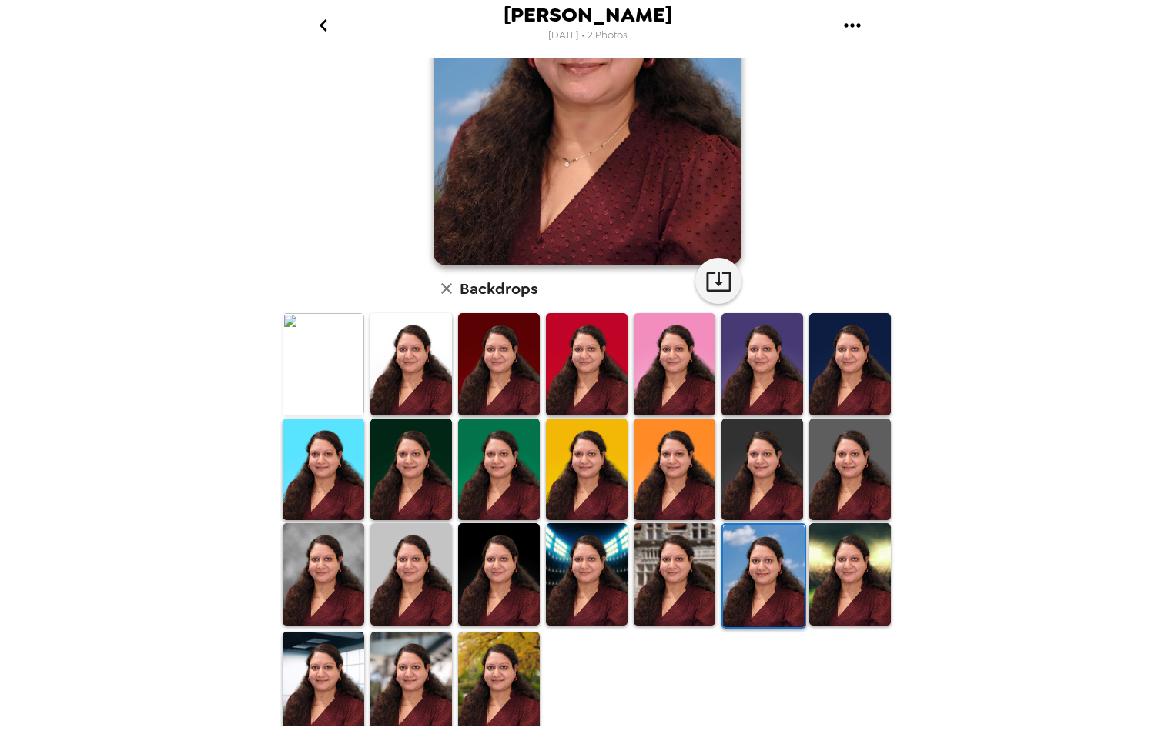
click at [678, 603] on img at bounding box center [674, 574] width 82 height 102
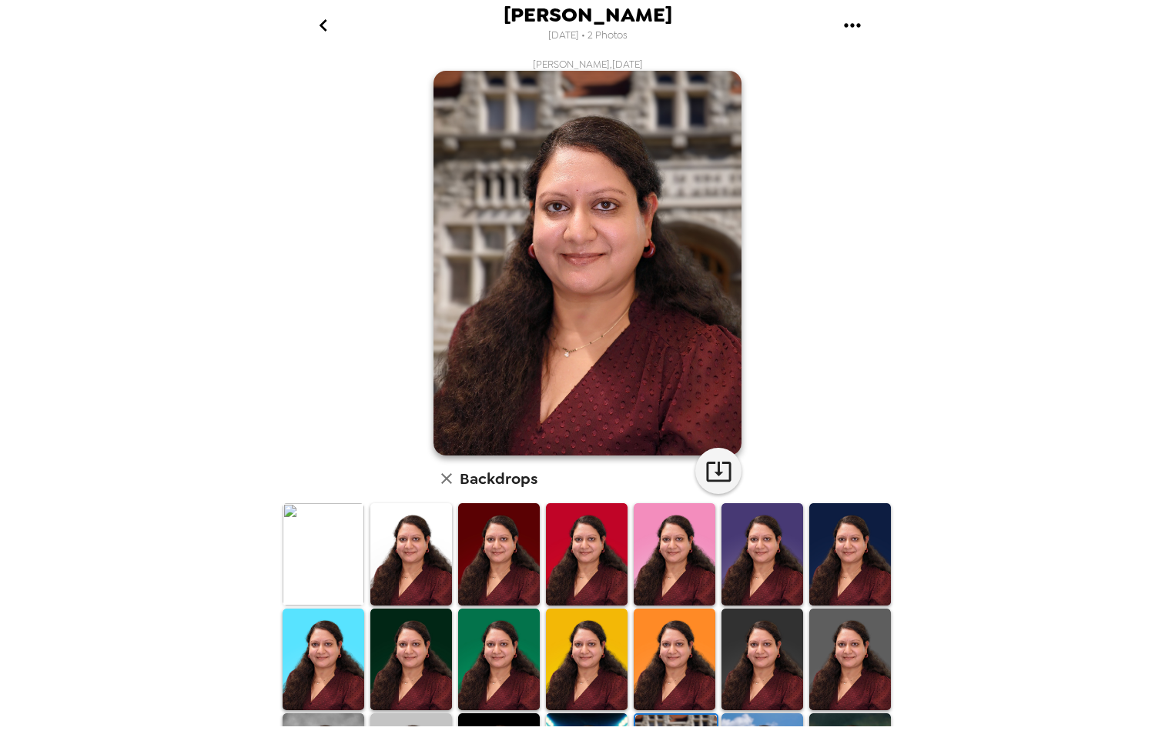
scroll to position [154, 0]
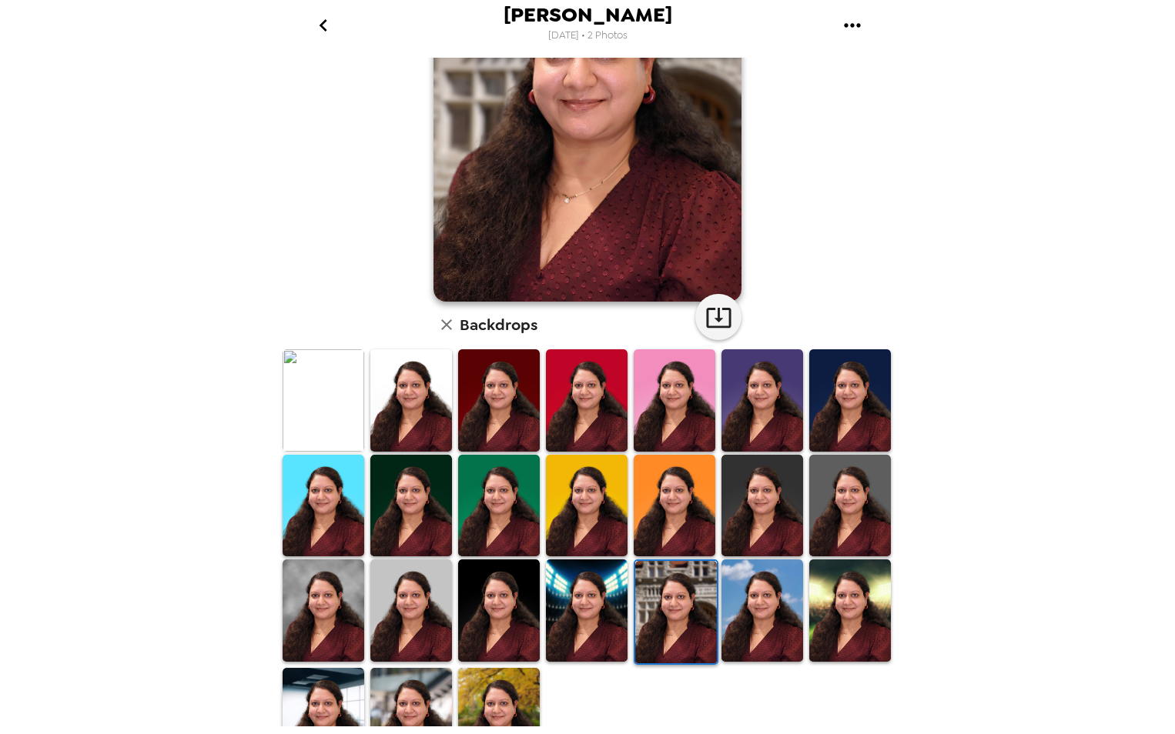
click at [333, 692] on img at bounding box center [323, 719] width 82 height 102
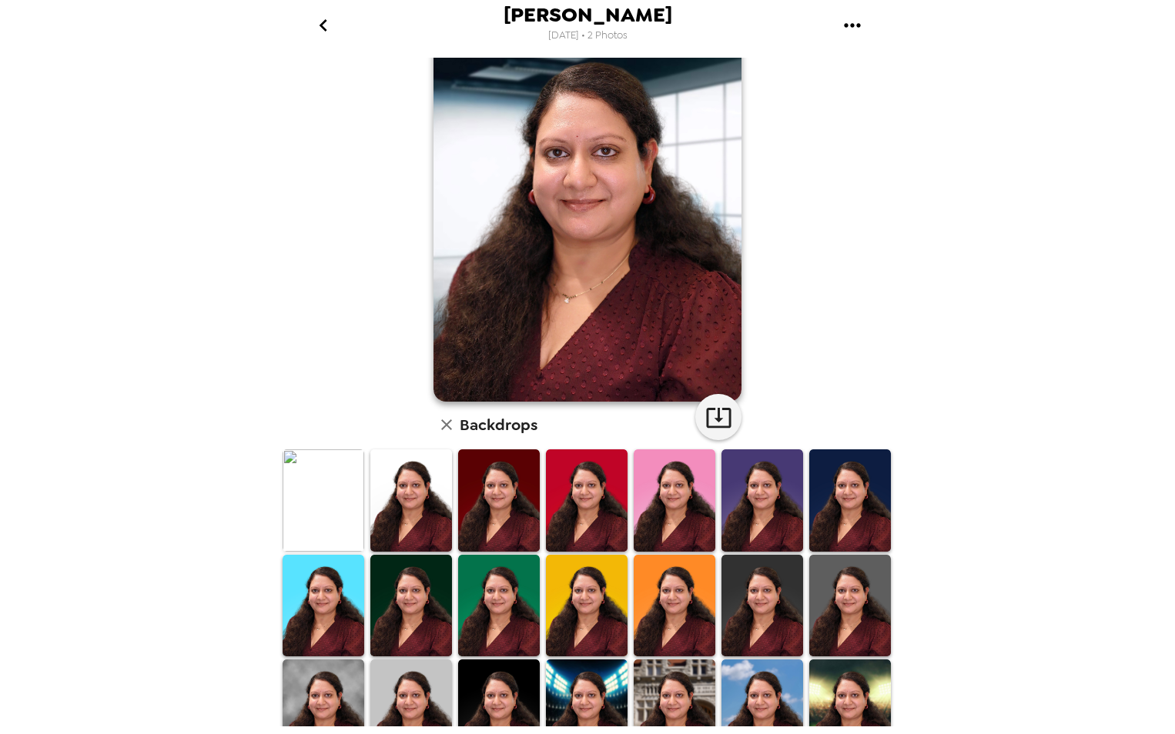
scroll to position [77, 0]
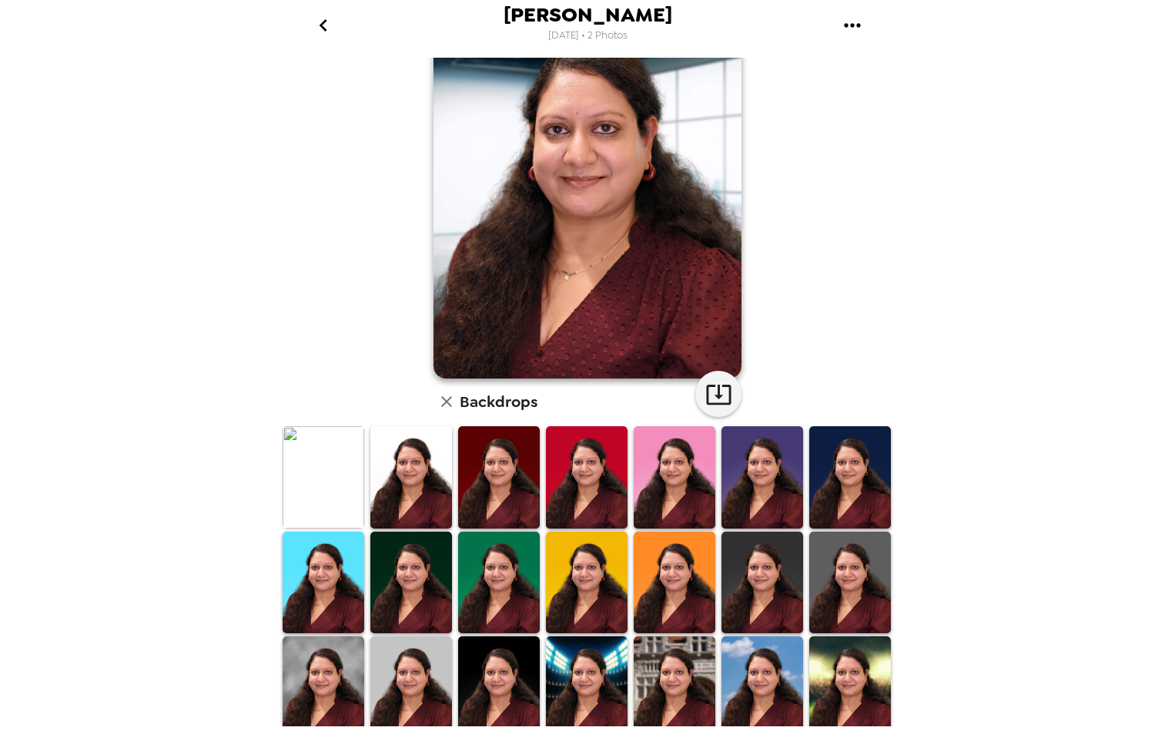
click at [425, 467] on img at bounding box center [411, 477] width 82 height 102
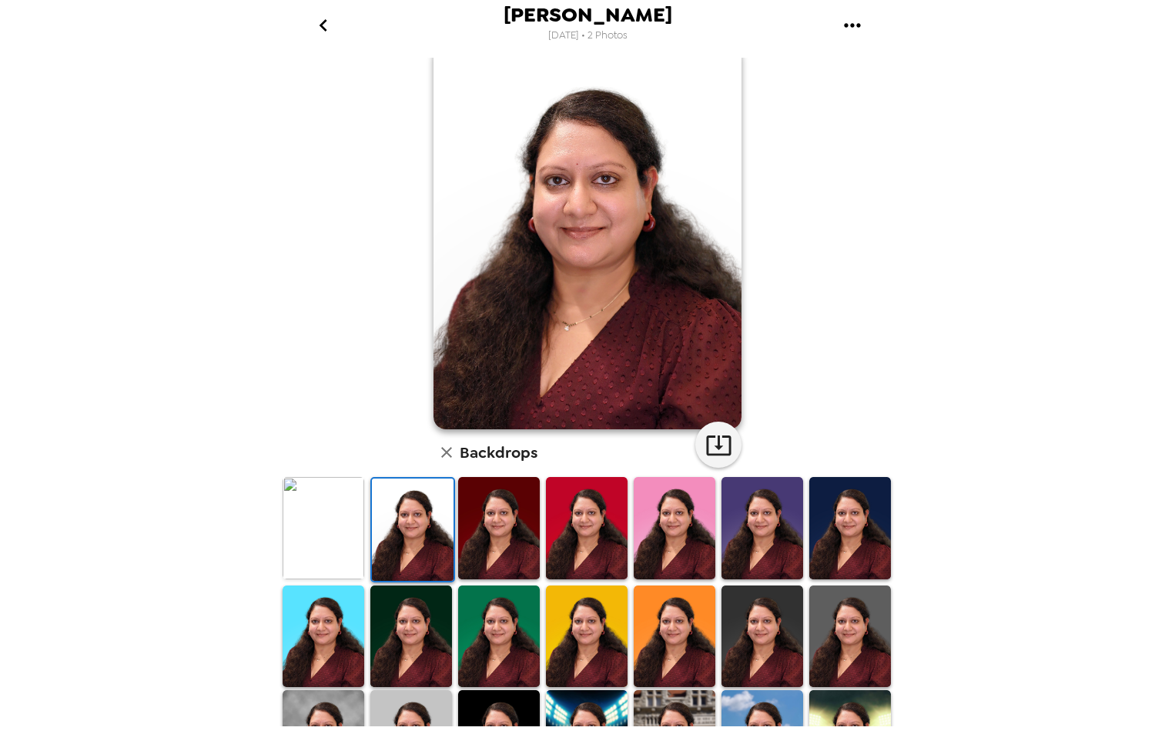
scroll to position [0, 0]
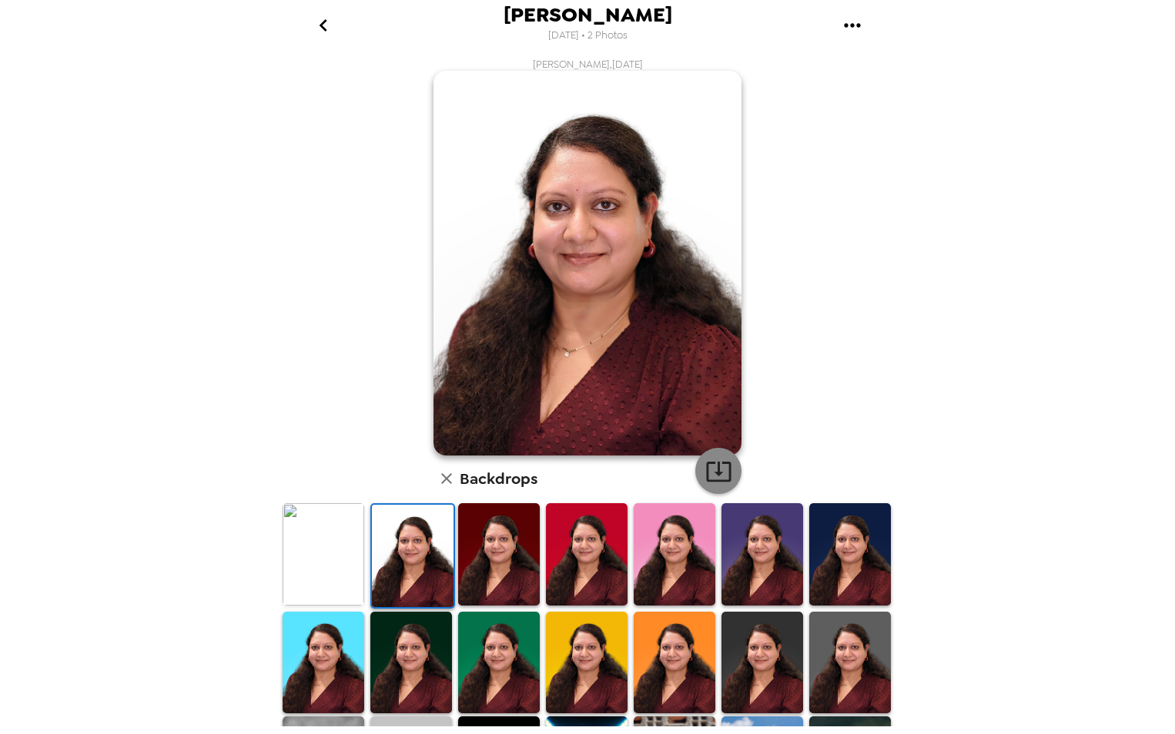
click at [718, 474] on icon "button" at bounding box center [718, 471] width 27 height 27
click at [323, 28] on icon "go back" at bounding box center [323, 25] width 8 height 12
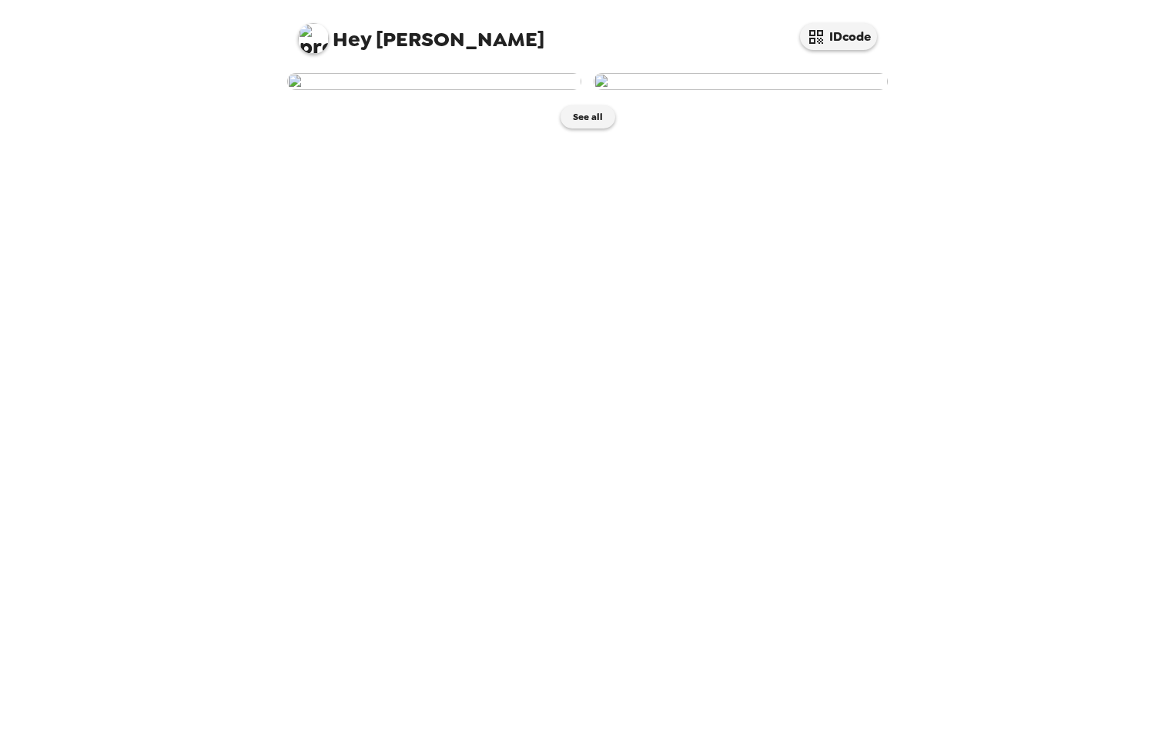
click at [774, 90] on img at bounding box center [740, 81] width 294 height 17
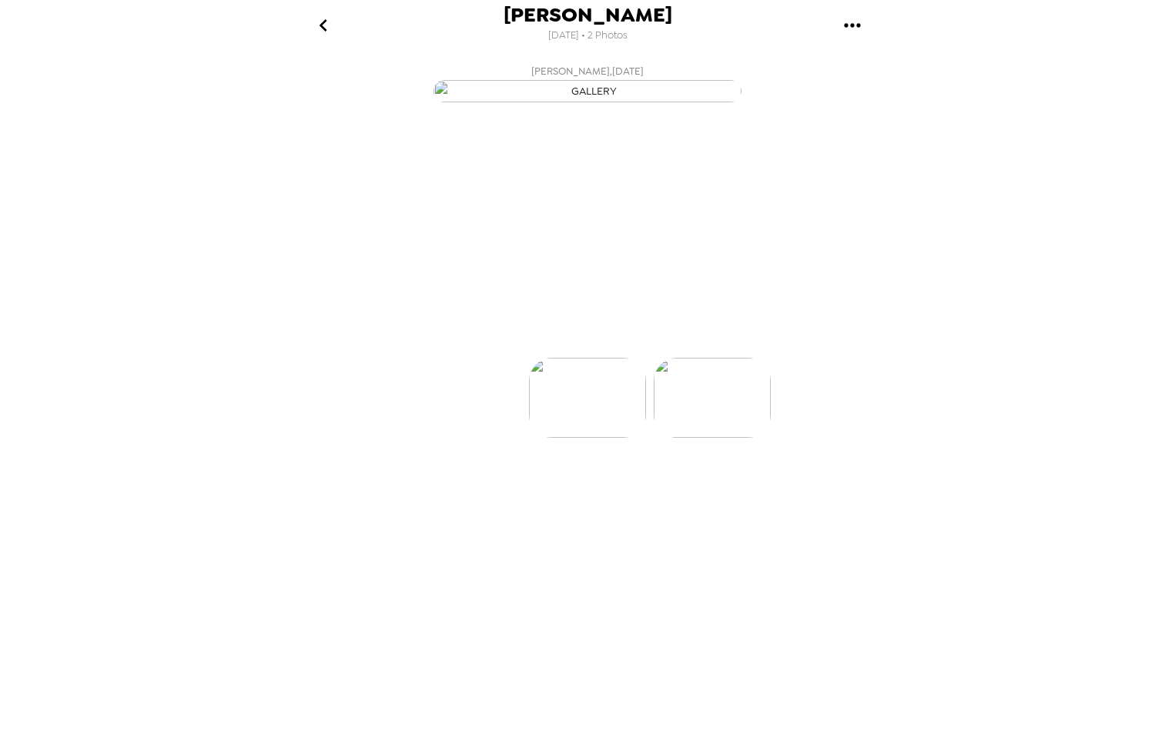
scroll to position [0, 123]
click at [591, 339] on p "Backdrops" at bounding box center [569, 330] width 70 height 18
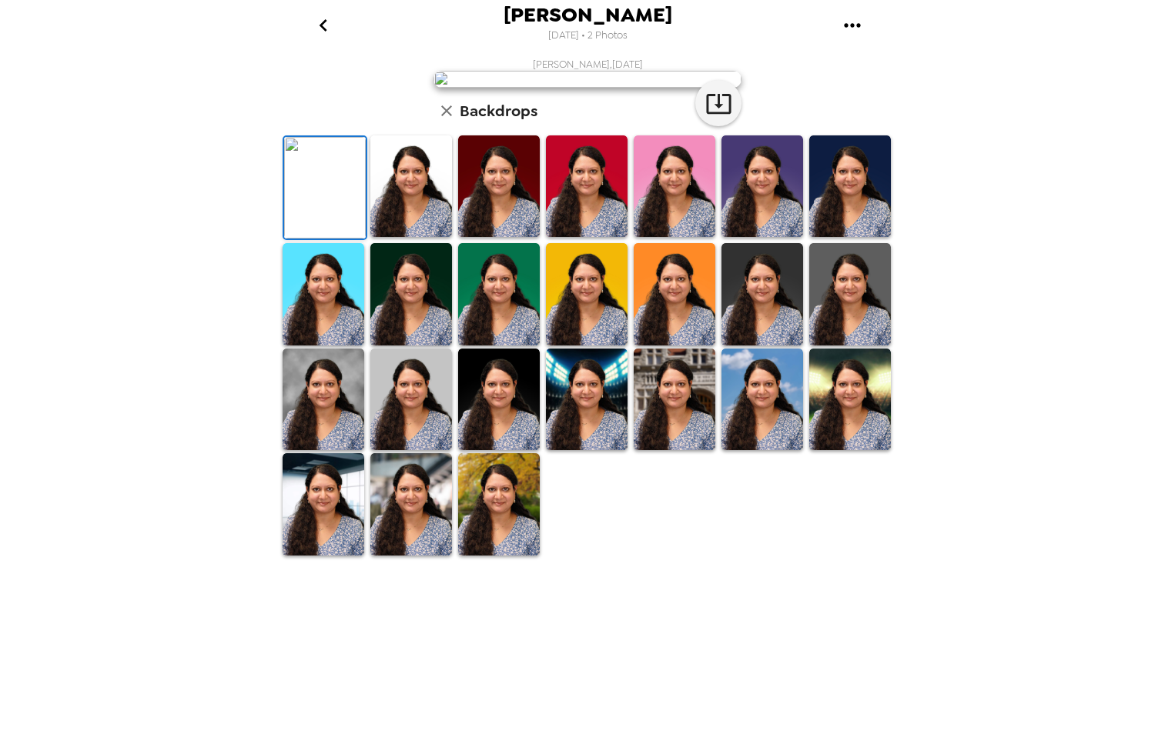
click at [824, 237] on img at bounding box center [850, 186] width 82 height 102
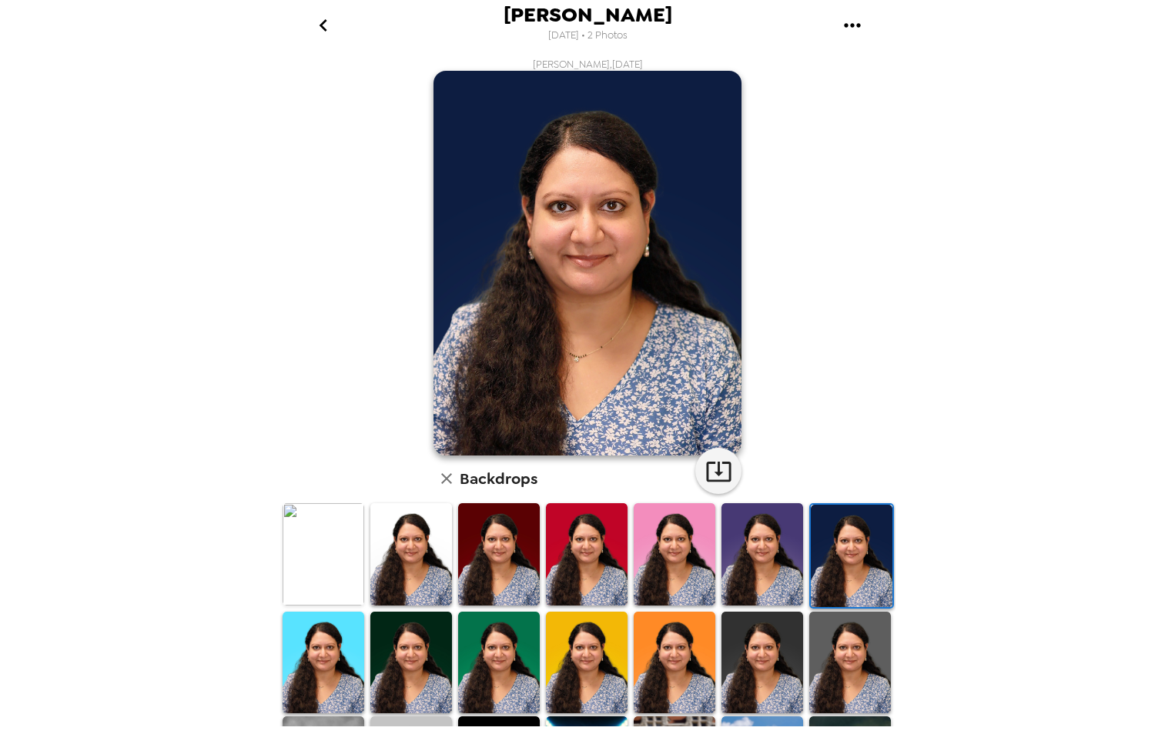
click at [751, 570] on img at bounding box center [762, 554] width 82 height 102
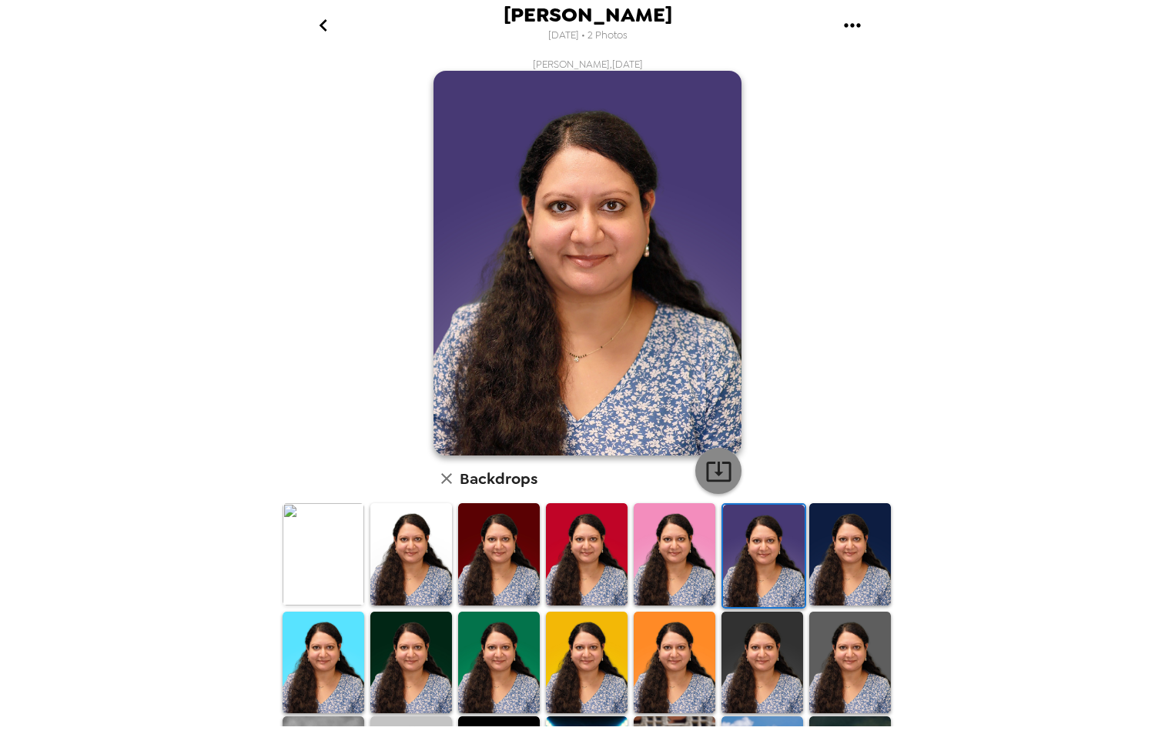
click at [719, 466] on icon "button" at bounding box center [718, 471] width 27 height 27
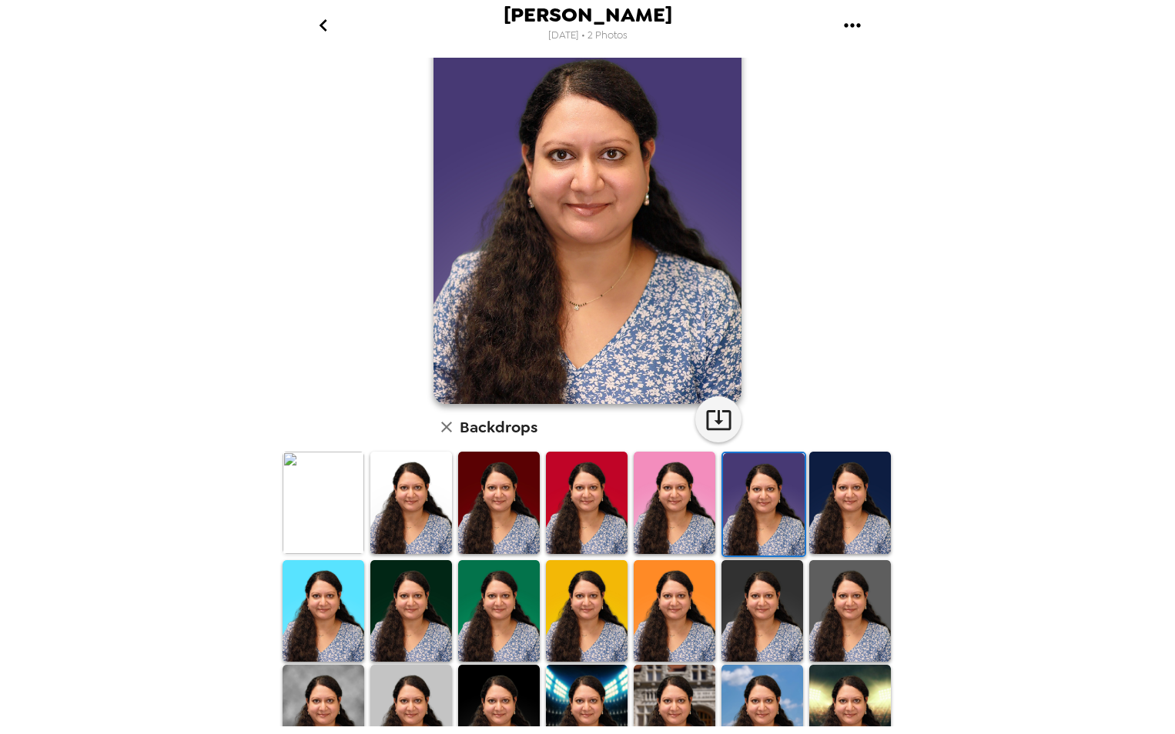
scroll to position [77, 0]
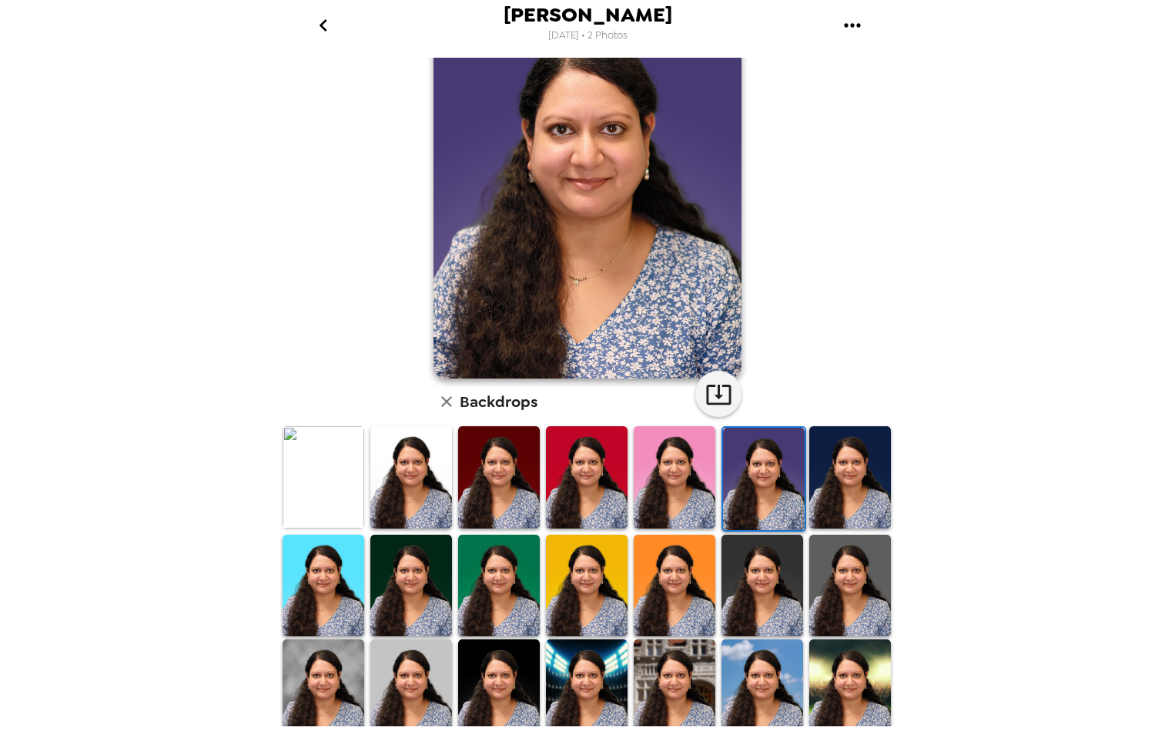
click at [414, 470] on img at bounding box center [411, 477] width 82 height 102
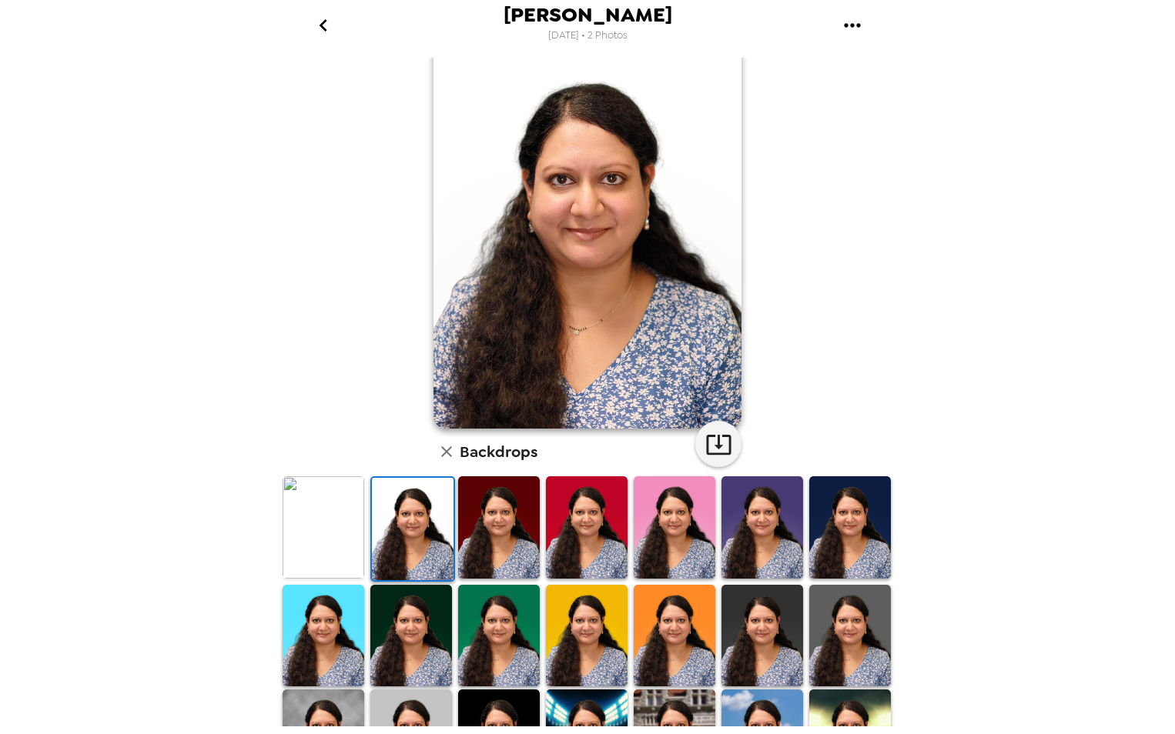
scroll to position [0, 0]
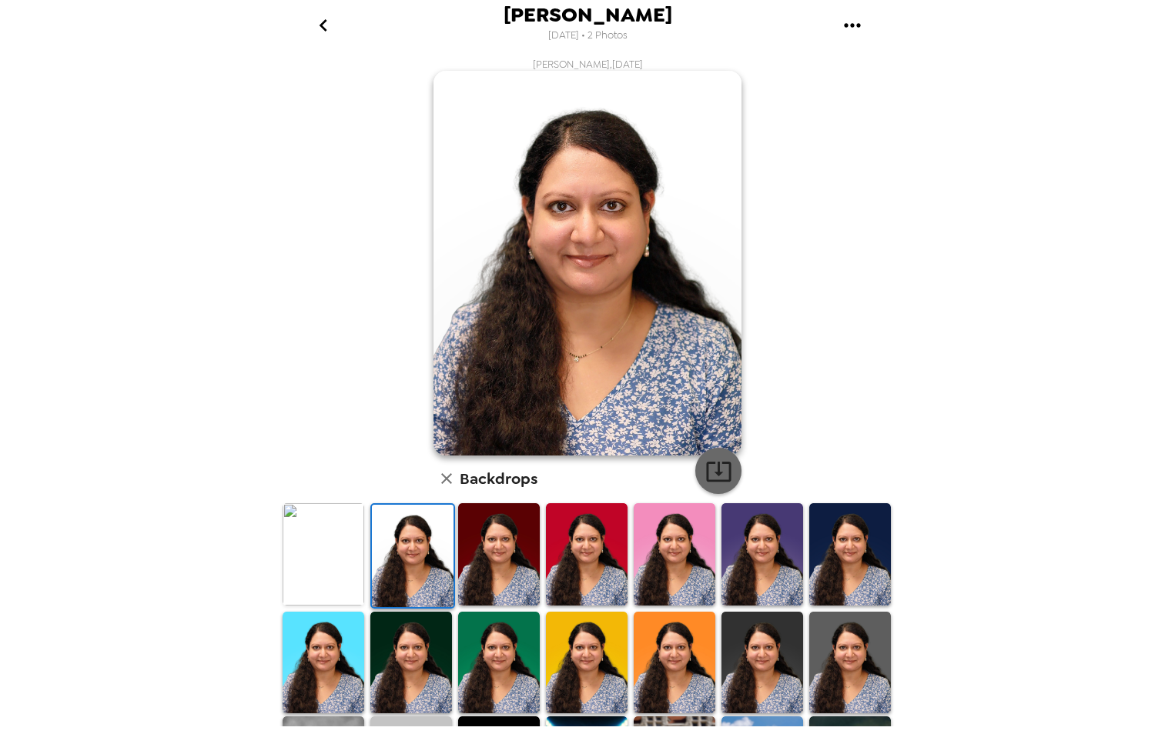
click at [714, 467] on icon "button" at bounding box center [718, 471] width 27 height 27
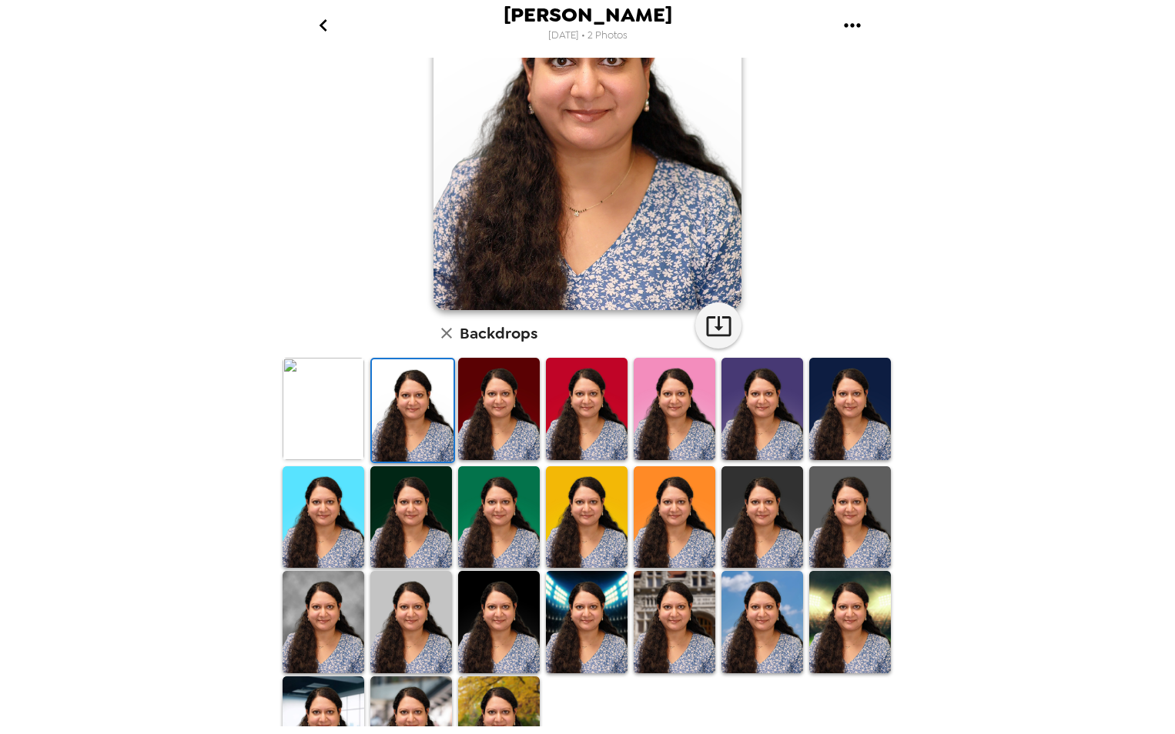
scroll to position [190, 0]
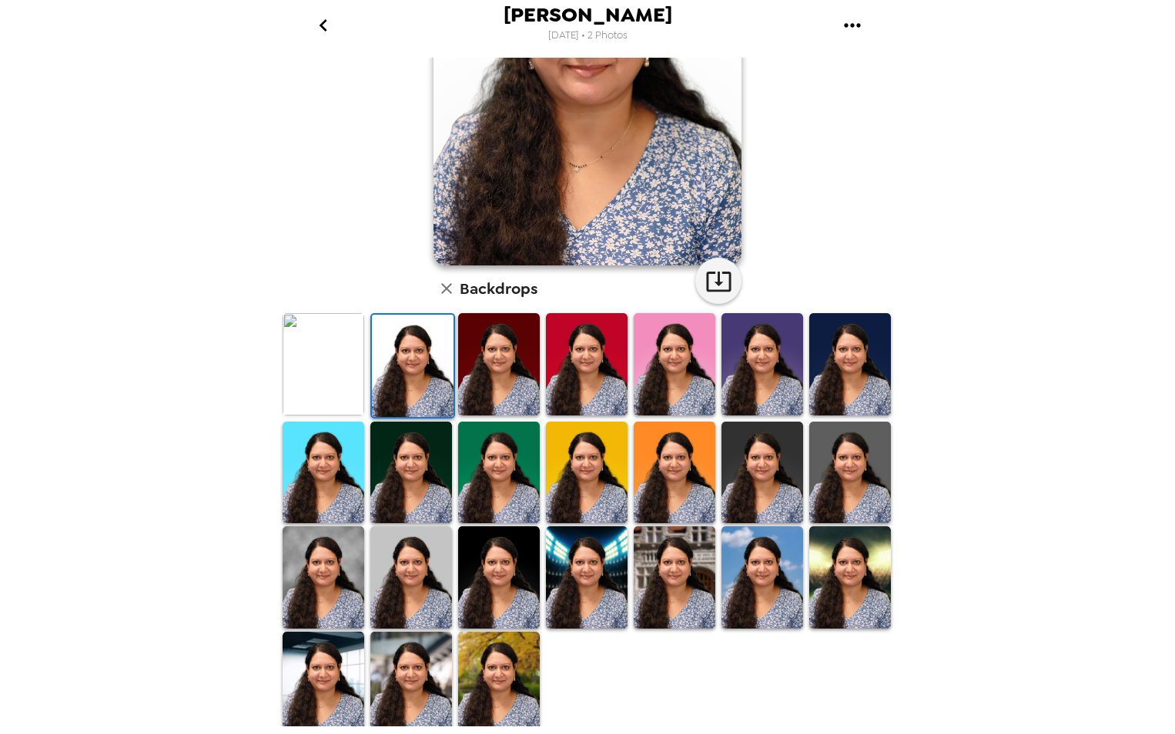
click at [327, 583] on img at bounding box center [323, 577] width 82 height 102
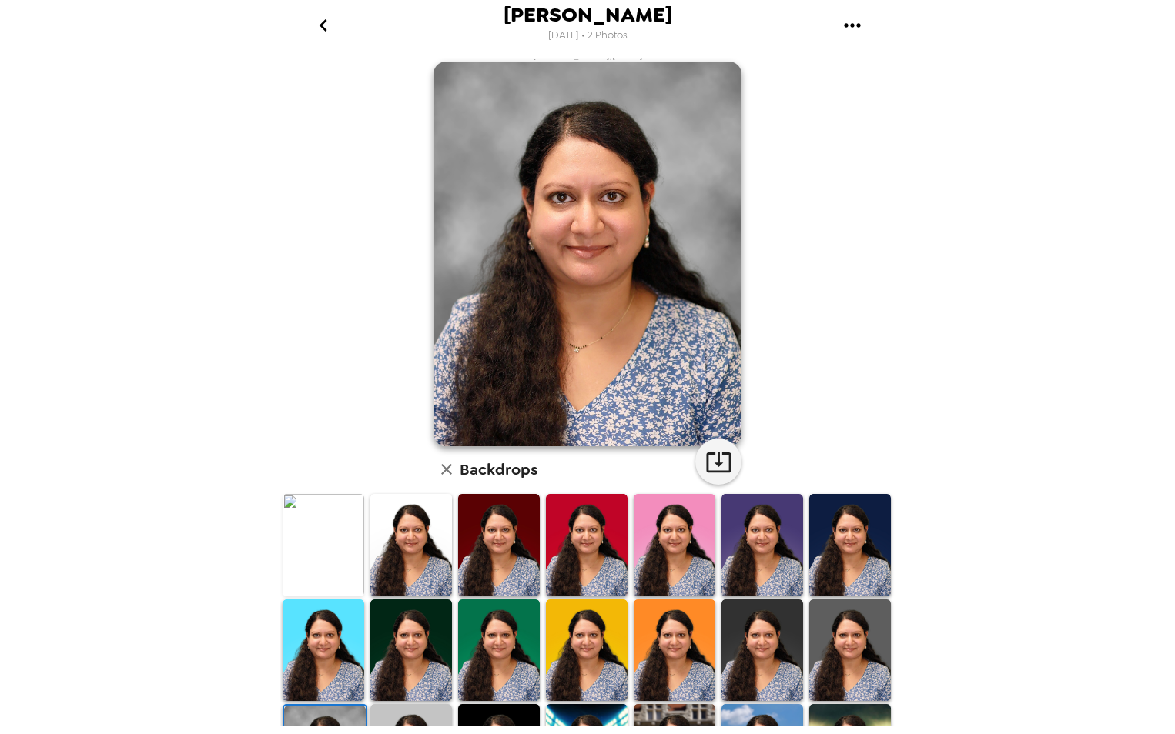
scroll to position [0, 0]
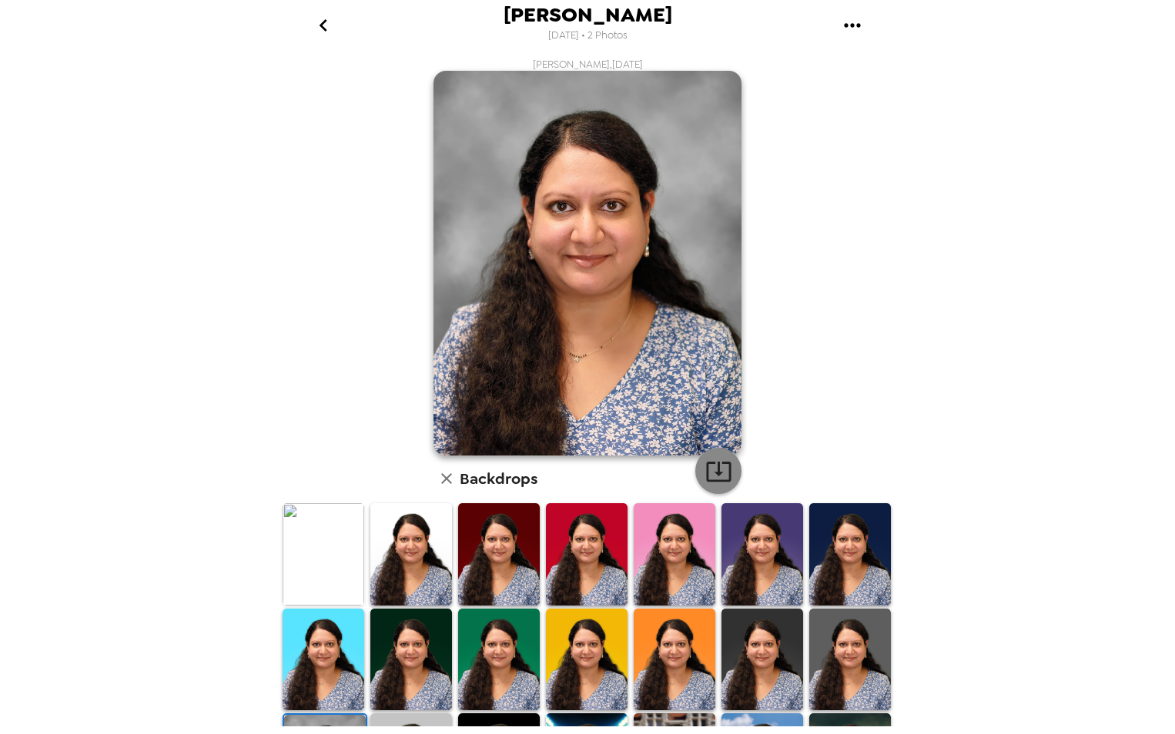
click at [710, 469] on icon "button" at bounding box center [718, 471] width 27 height 27
click at [851, 643] on img at bounding box center [850, 660] width 82 height 102
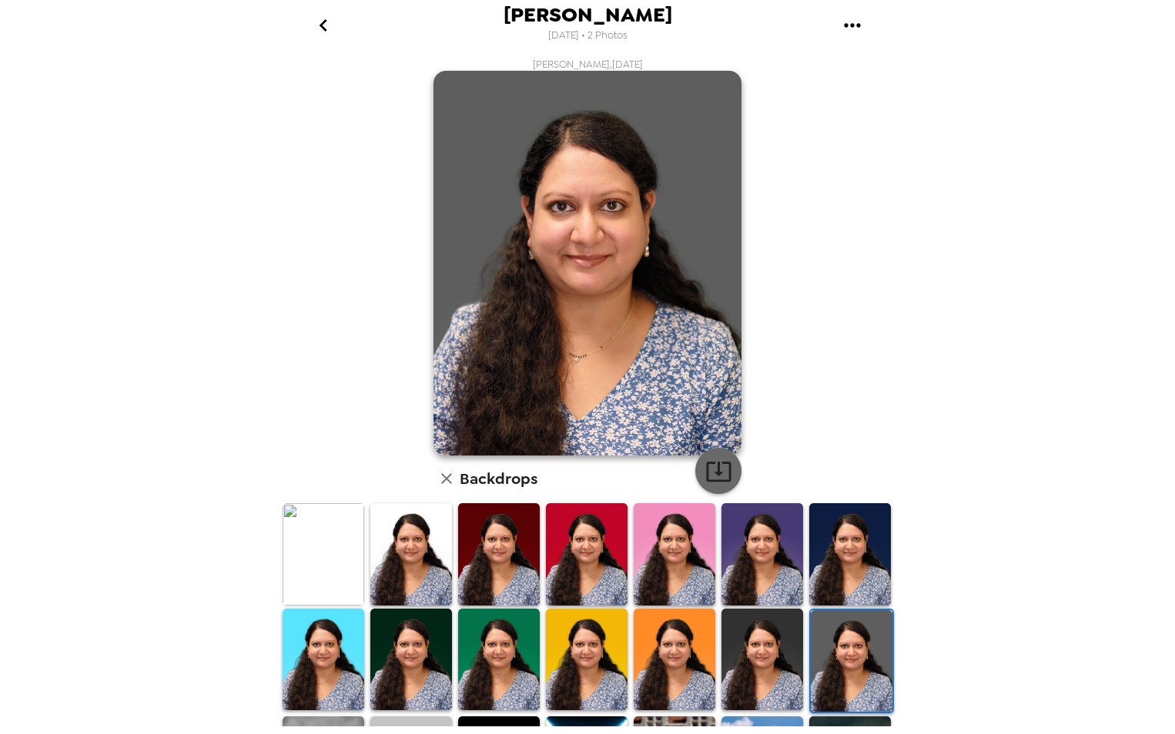
click at [707, 468] on icon "button" at bounding box center [718, 471] width 27 height 27
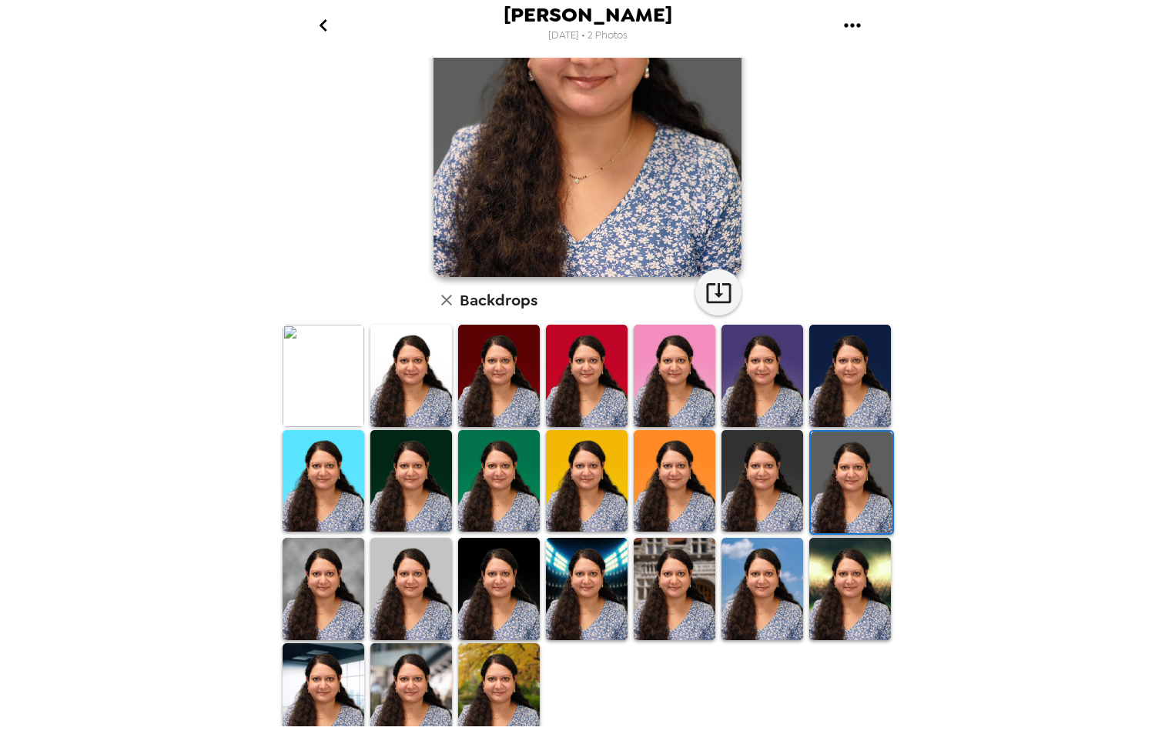
scroll to position [190, 0]
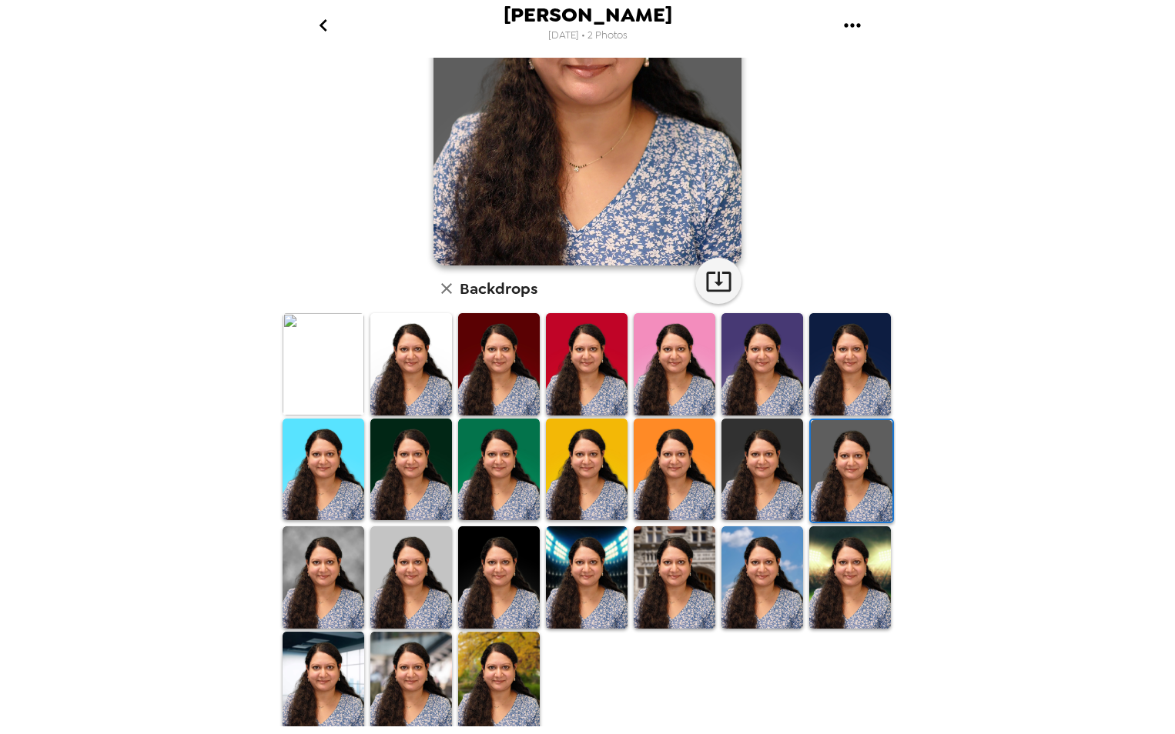
click at [495, 672] on img at bounding box center [499, 683] width 82 height 102
